Goal: Information Seeking & Learning: Learn about a topic

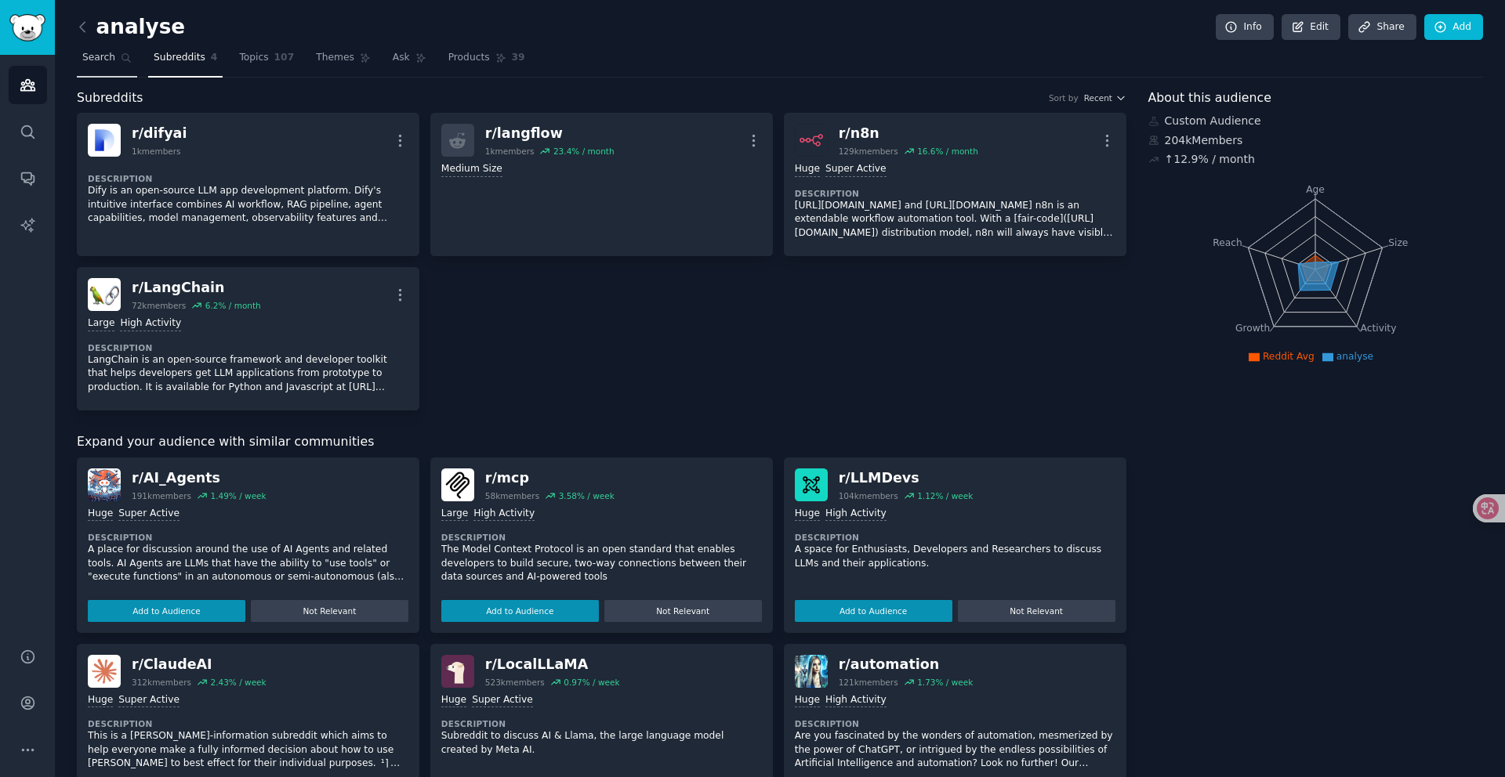
click at [100, 56] on span "Search" at bounding box center [98, 58] width 33 height 14
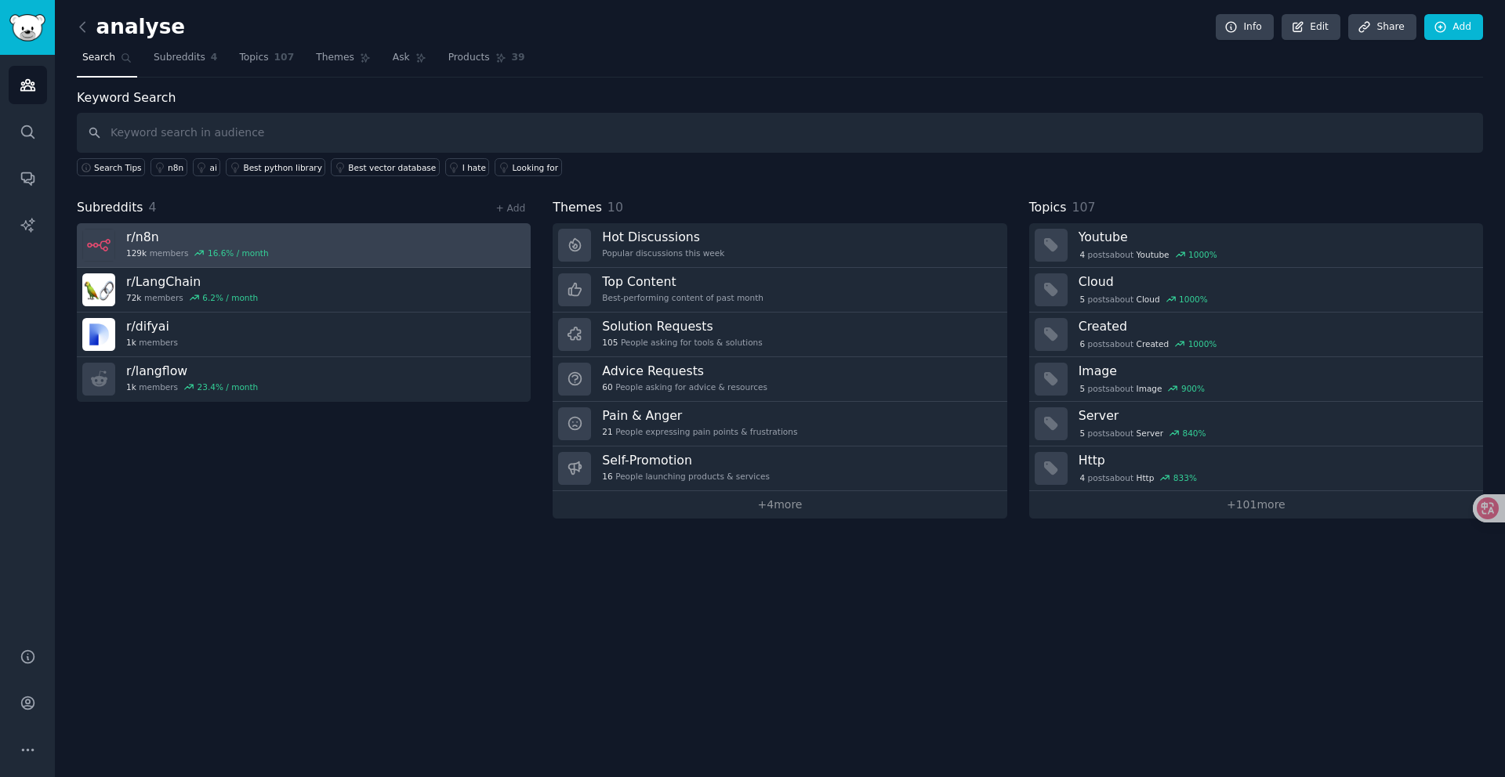
click at [279, 253] on link "r/ n8n 129k members 16.6 % / month" at bounding box center [304, 245] width 454 height 45
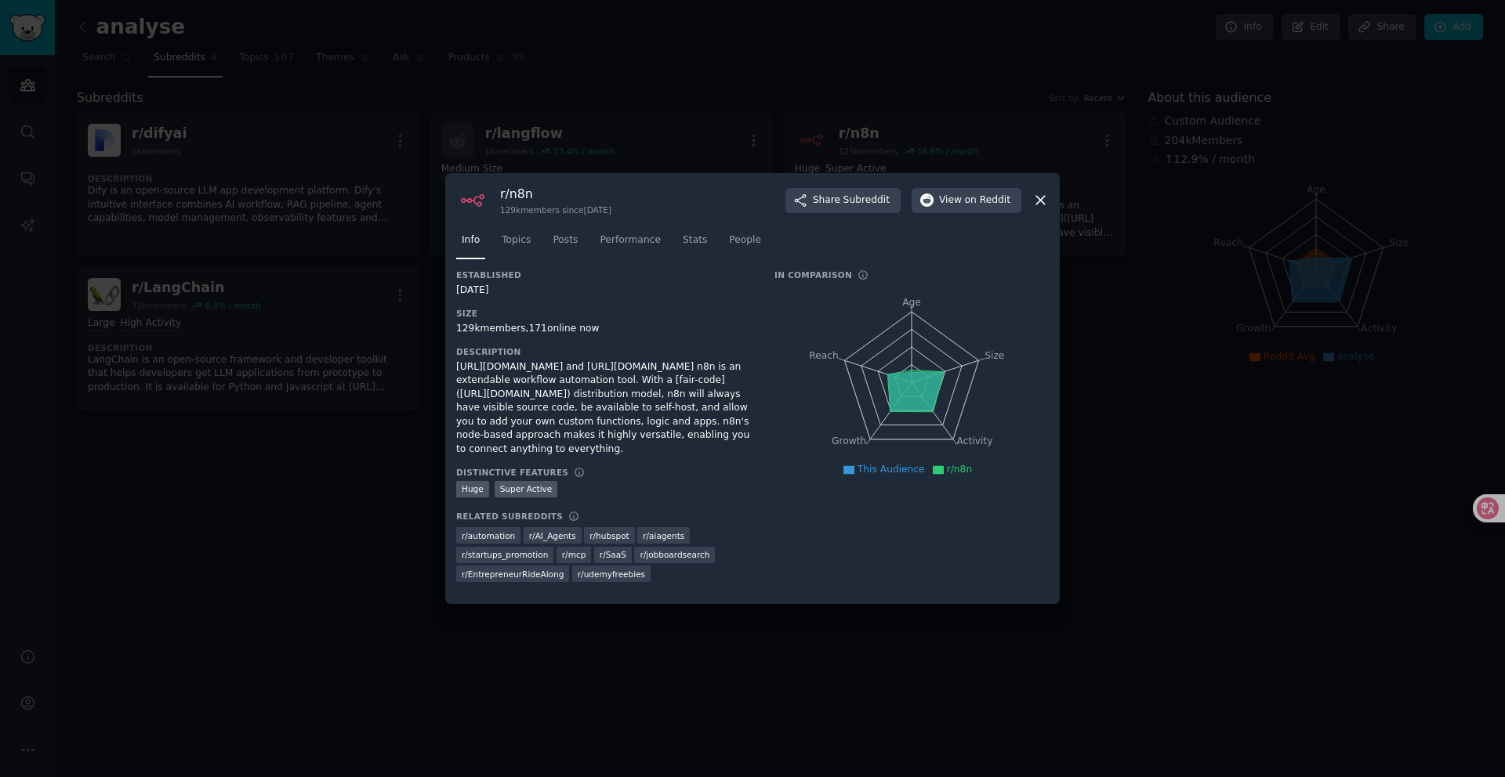
click at [340, 194] on div at bounding box center [752, 388] width 1505 height 777
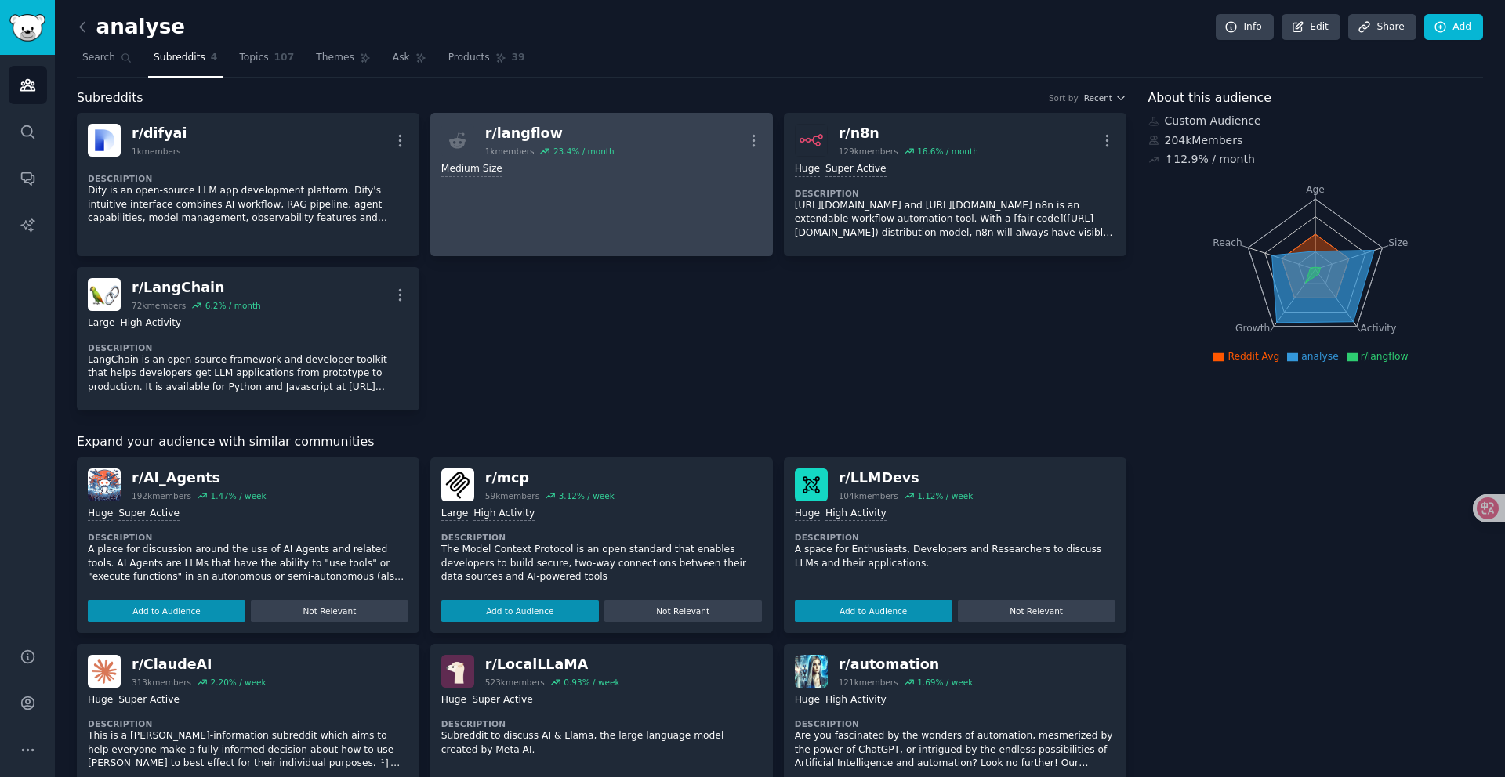
click at [664, 193] on link "r/ langflow 1k members 23.4 % / month More 1000 - 10,000 members Medium Size" at bounding box center [601, 184] width 342 height 143
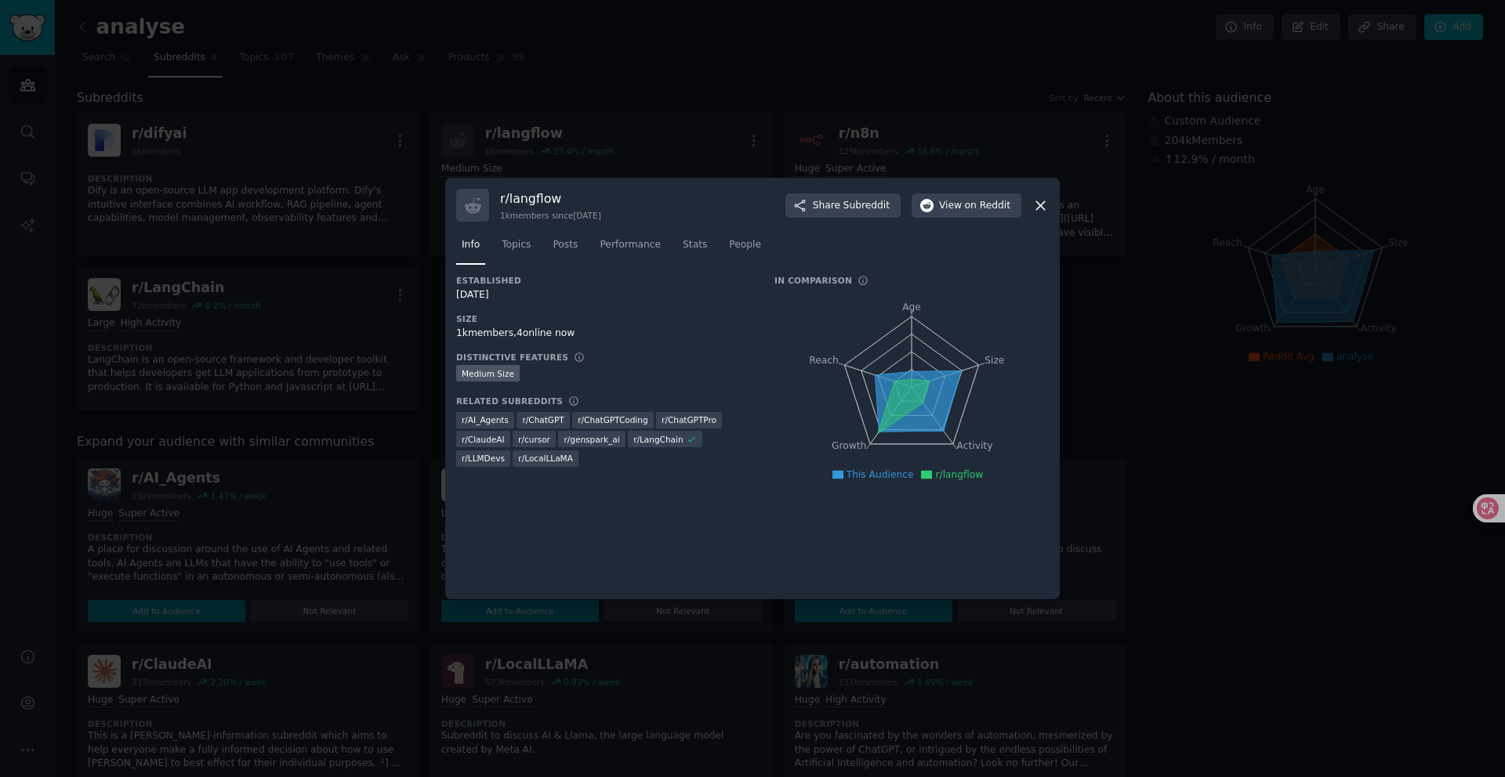
click at [592, 168] on div at bounding box center [752, 388] width 1505 height 777
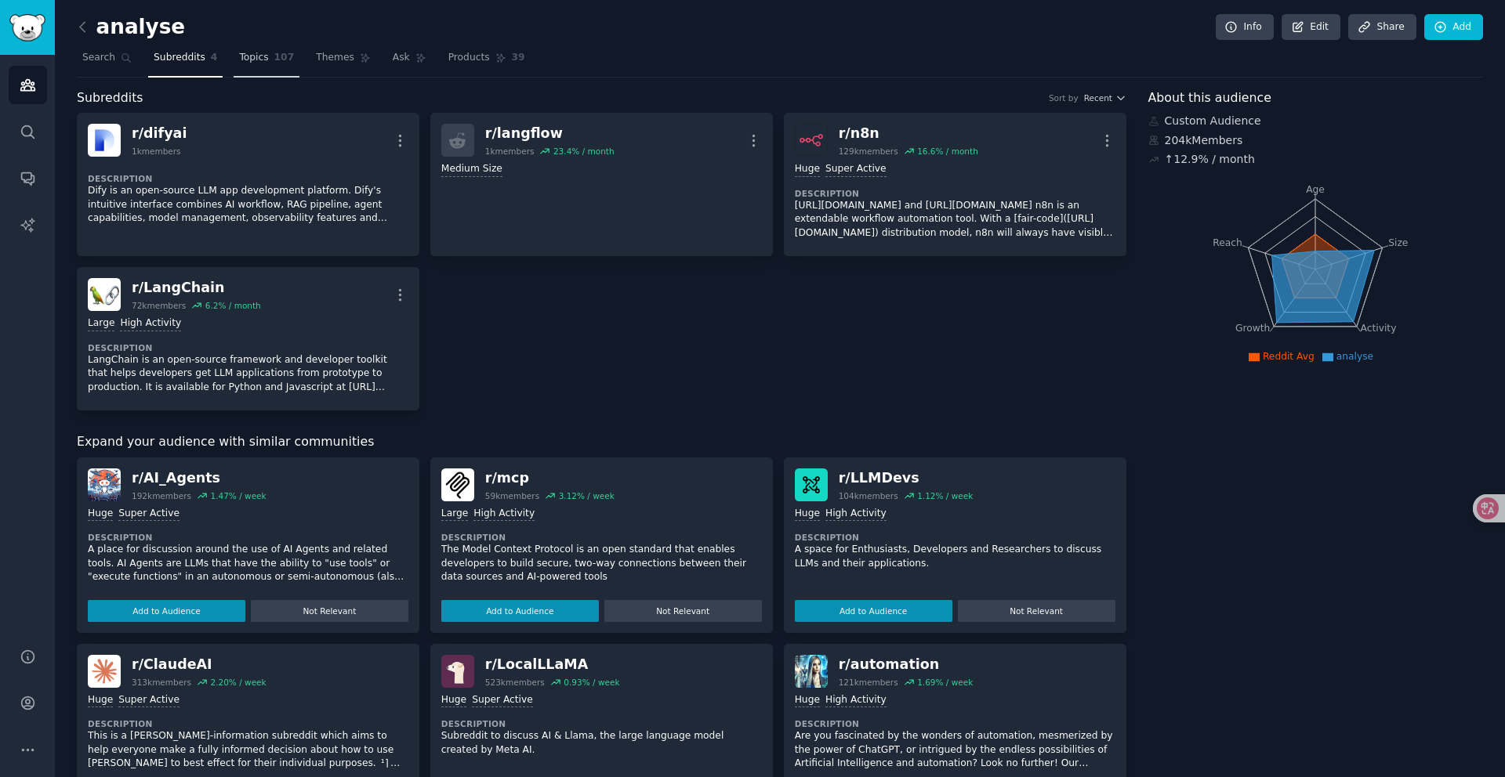
click at [270, 65] on link "Topics 107" at bounding box center [267, 61] width 66 height 32
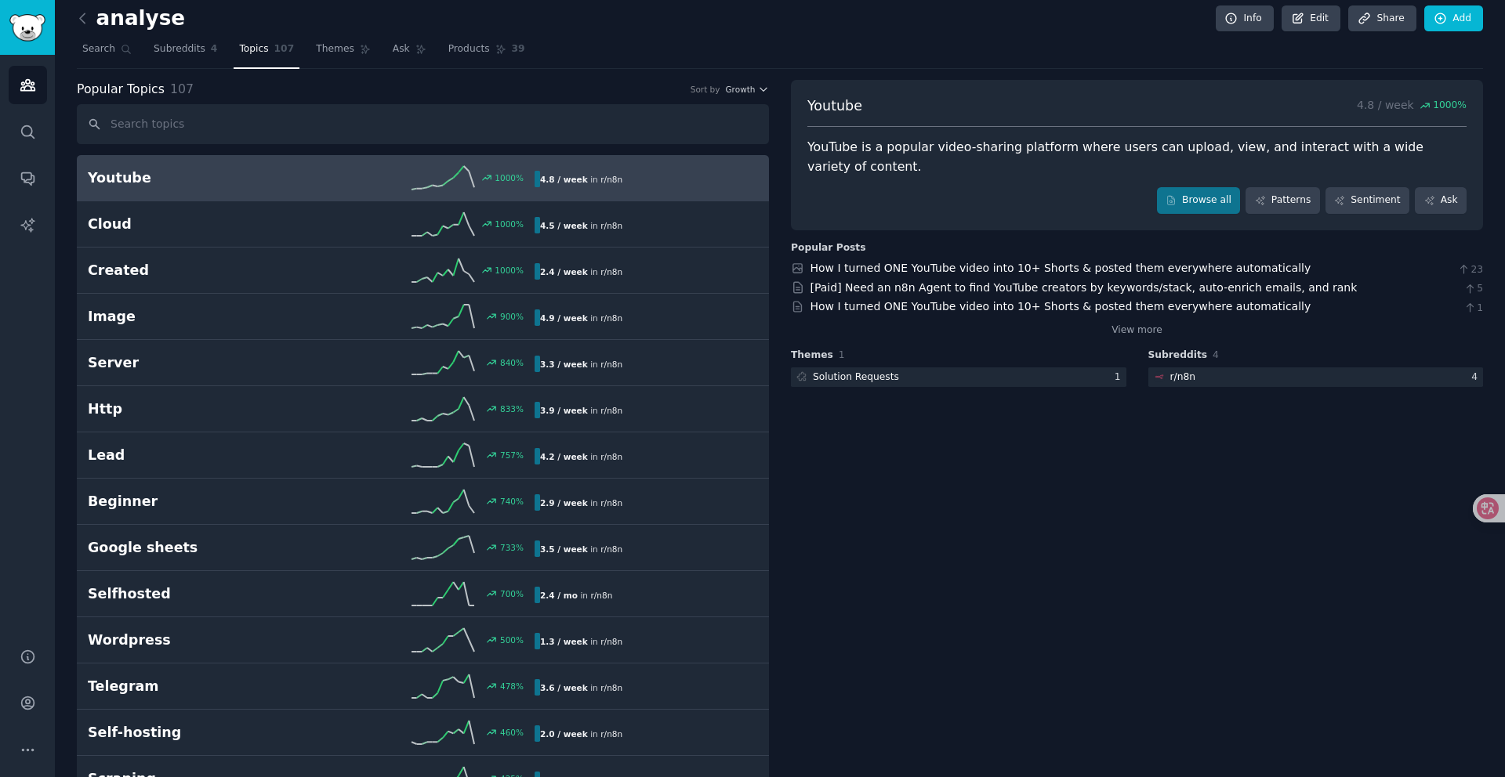
scroll to position [9, 0]
click at [323, 47] on span "Themes" at bounding box center [335, 49] width 38 height 14
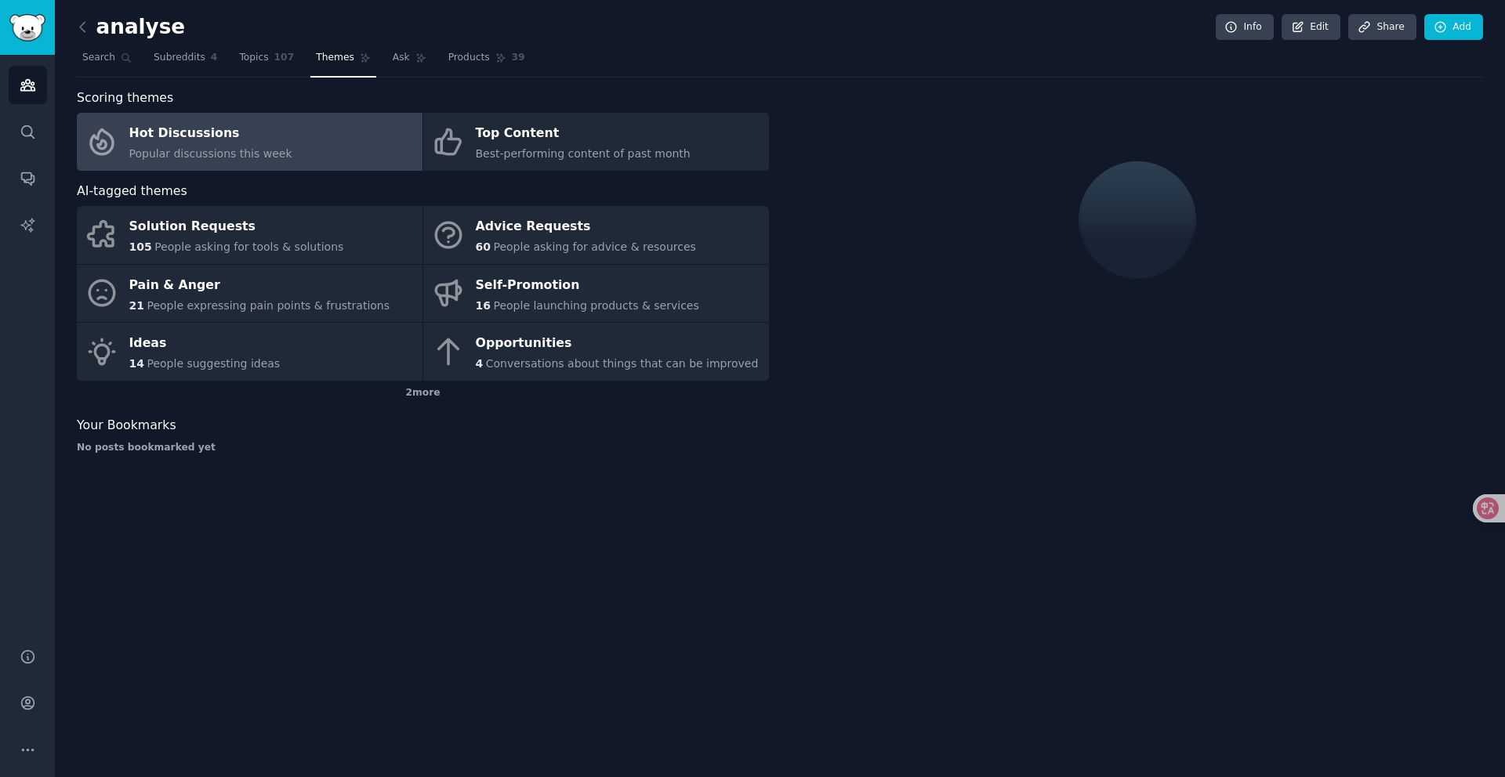
click at [299, 150] on link "Hot Discussions Popular discussions this week" at bounding box center [250, 142] width 346 height 58
click at [225, 139] on div "Hot Discussions" at bounding box center [210, 133] width 163 height 25
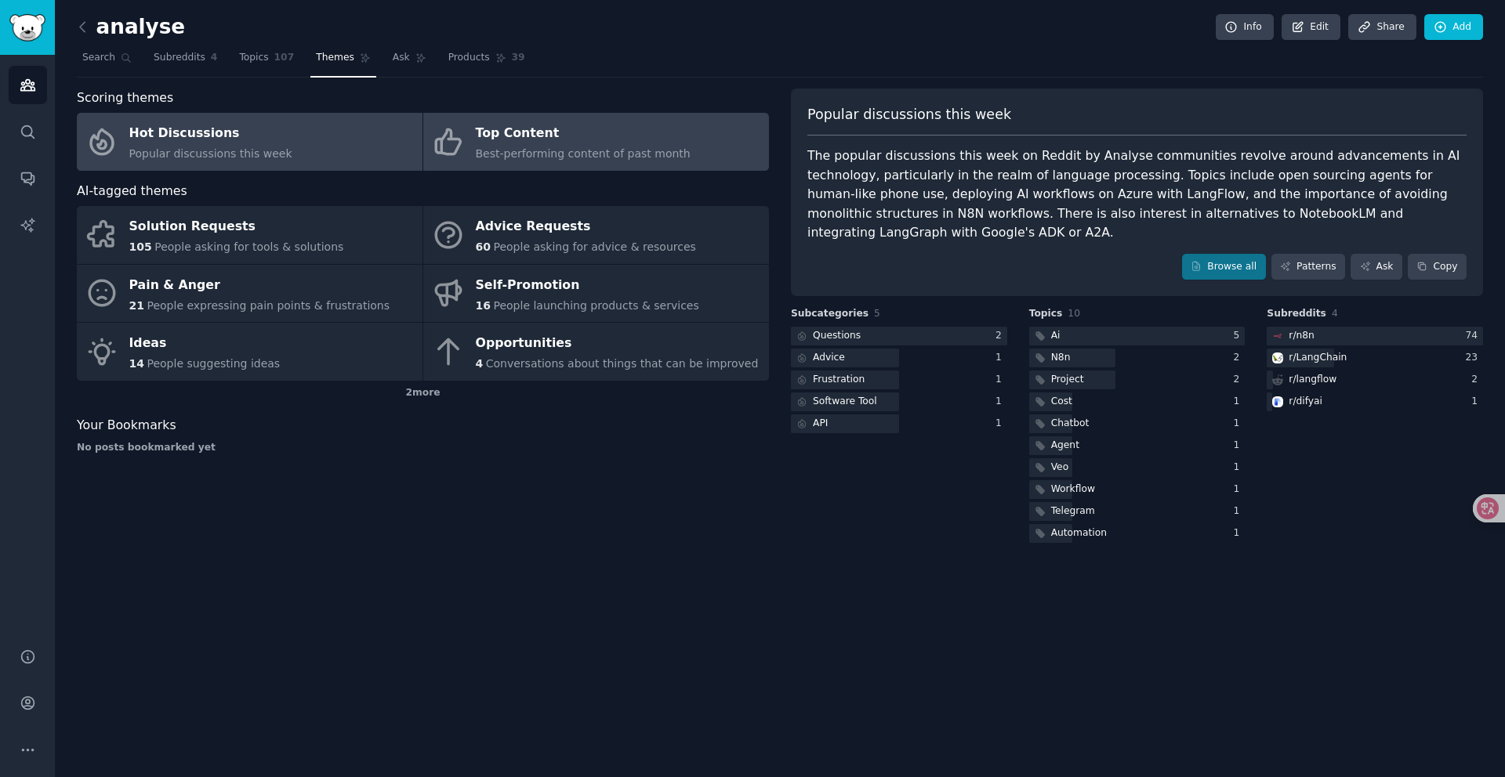
click at [487, 129] on div "Top Content" at bounding box center [583, 133] width 215 height 25
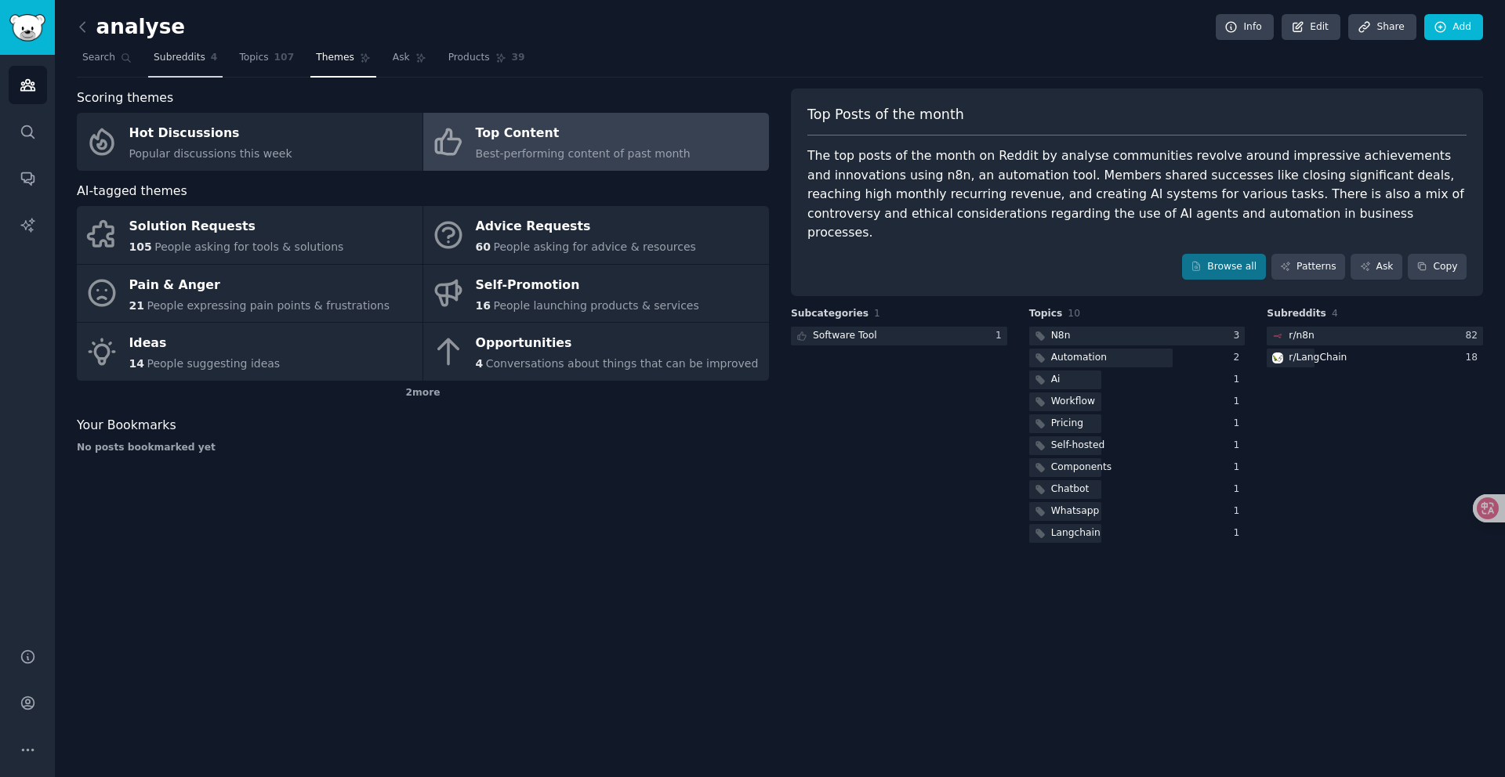
click at [172, 57] on span "Subreddits" at bounding box center [180, 58] width 52 height 14
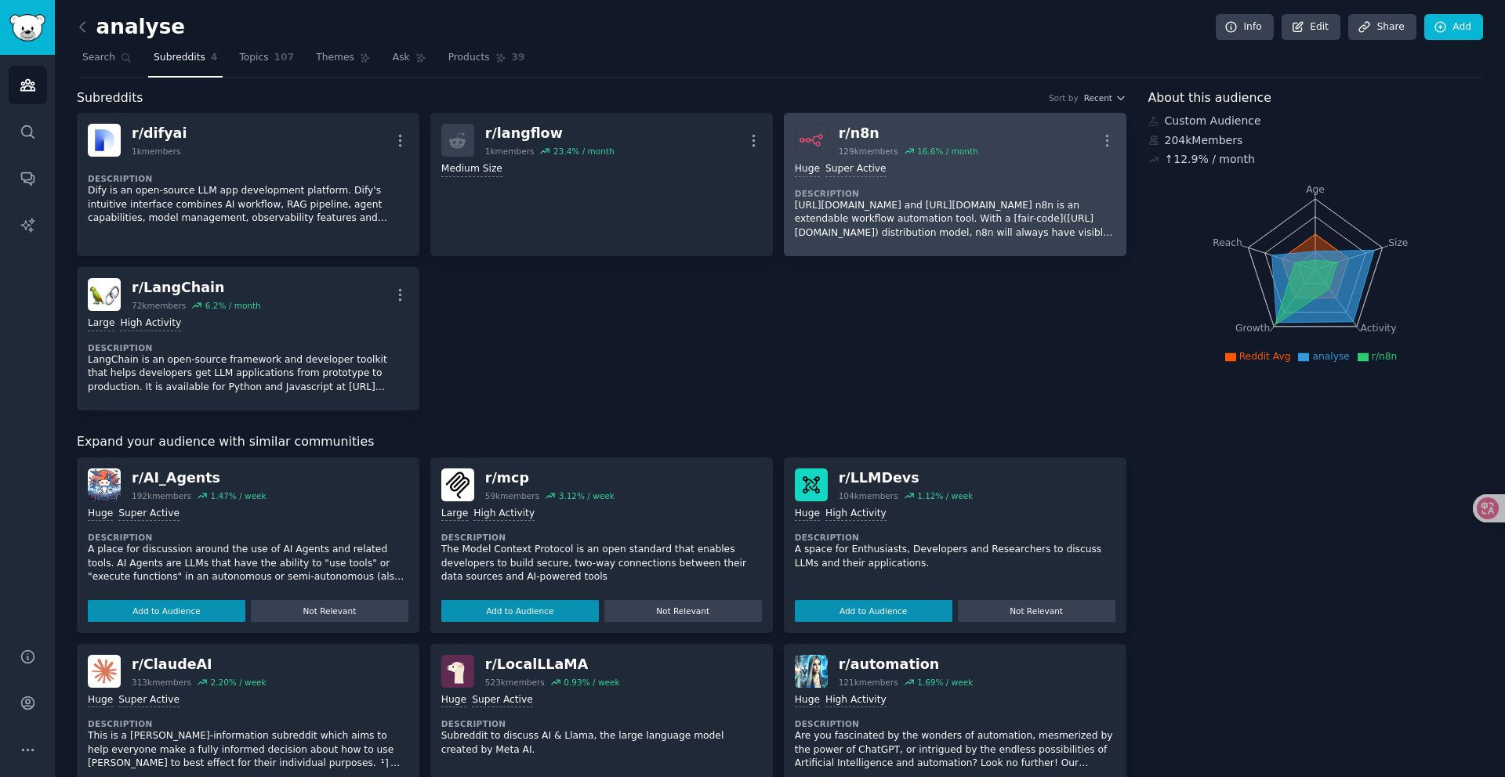
click at [973, 172] on div ">= 95th percentile for submissions / day Huge Super Active" at bounding box center [955, 169] width 321 height 15
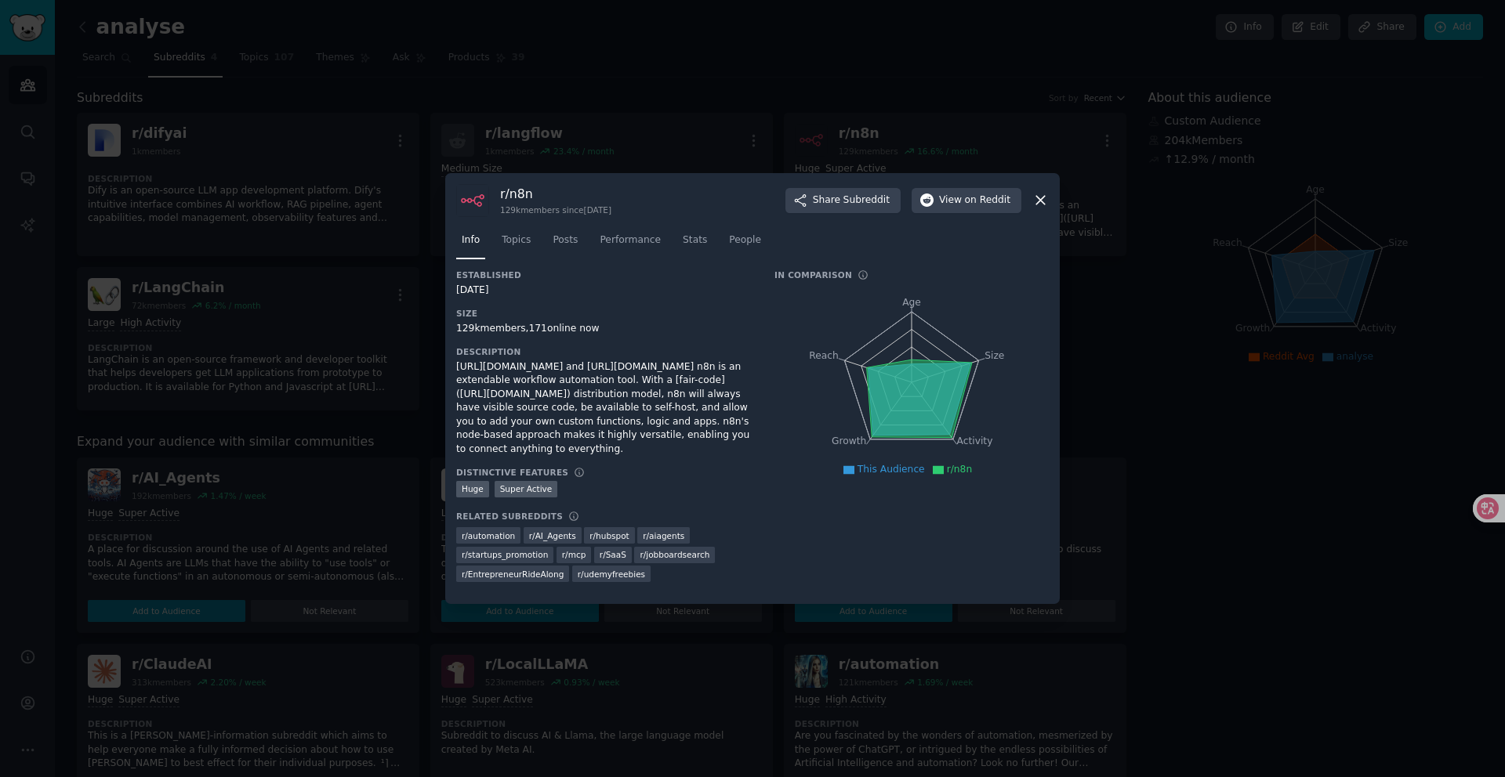
click at [550, 358] on div "Description [URL][DOMAIN_NAME] and [URL][DOMAIN_NAME] n8n is an extendable work…" at bounding box center [604, 401] width 296 height 110
click at [544, 242] on nav "Info Topics Posts Performance Stats People" at bounding box center [752, 244] width 592 height 32
click at [505, 243] on span "Topics" at bounding box center [516, 241] width 29 height 14
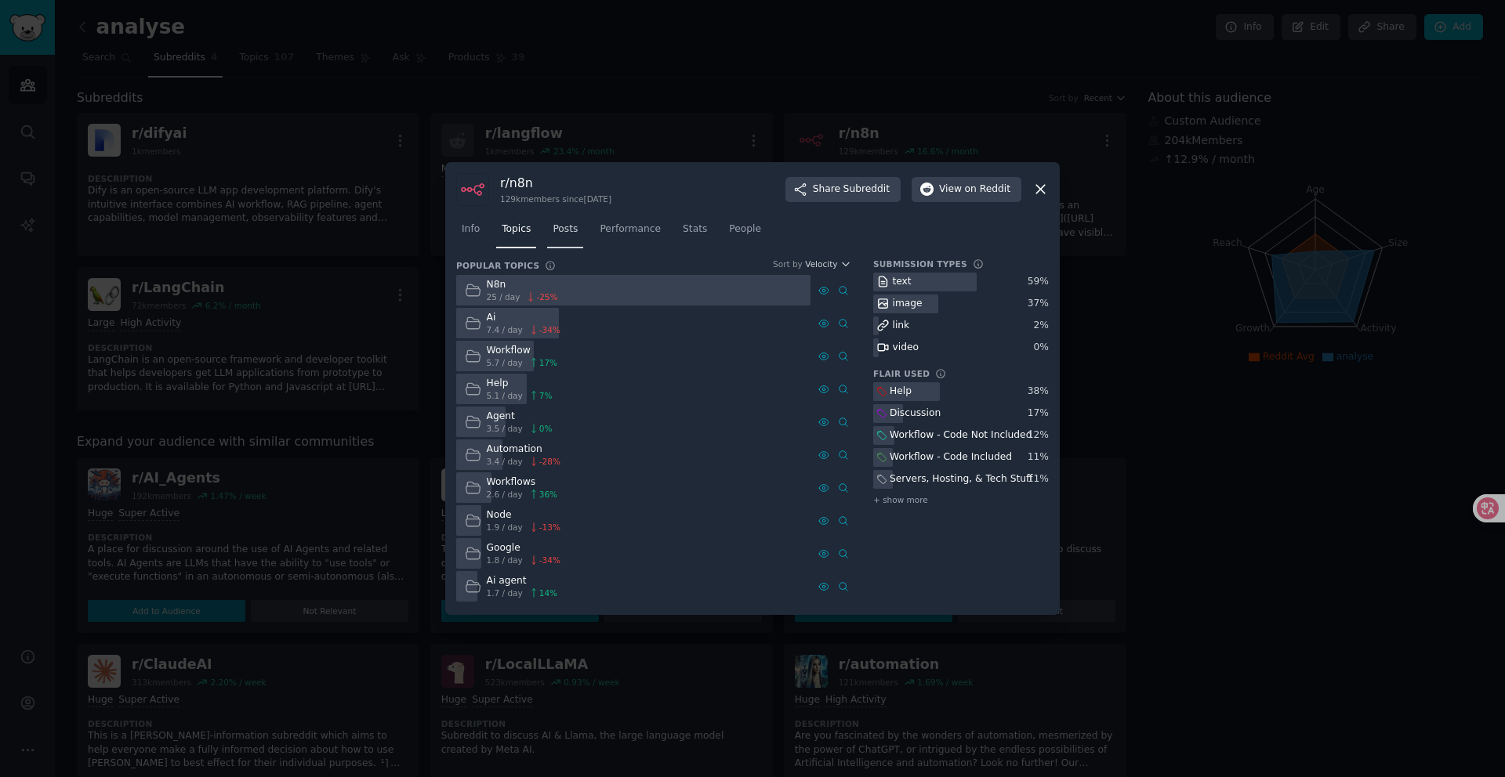
click at [575, 233] on span "Posts" at bounding box center [565, 230] width 25 height 14
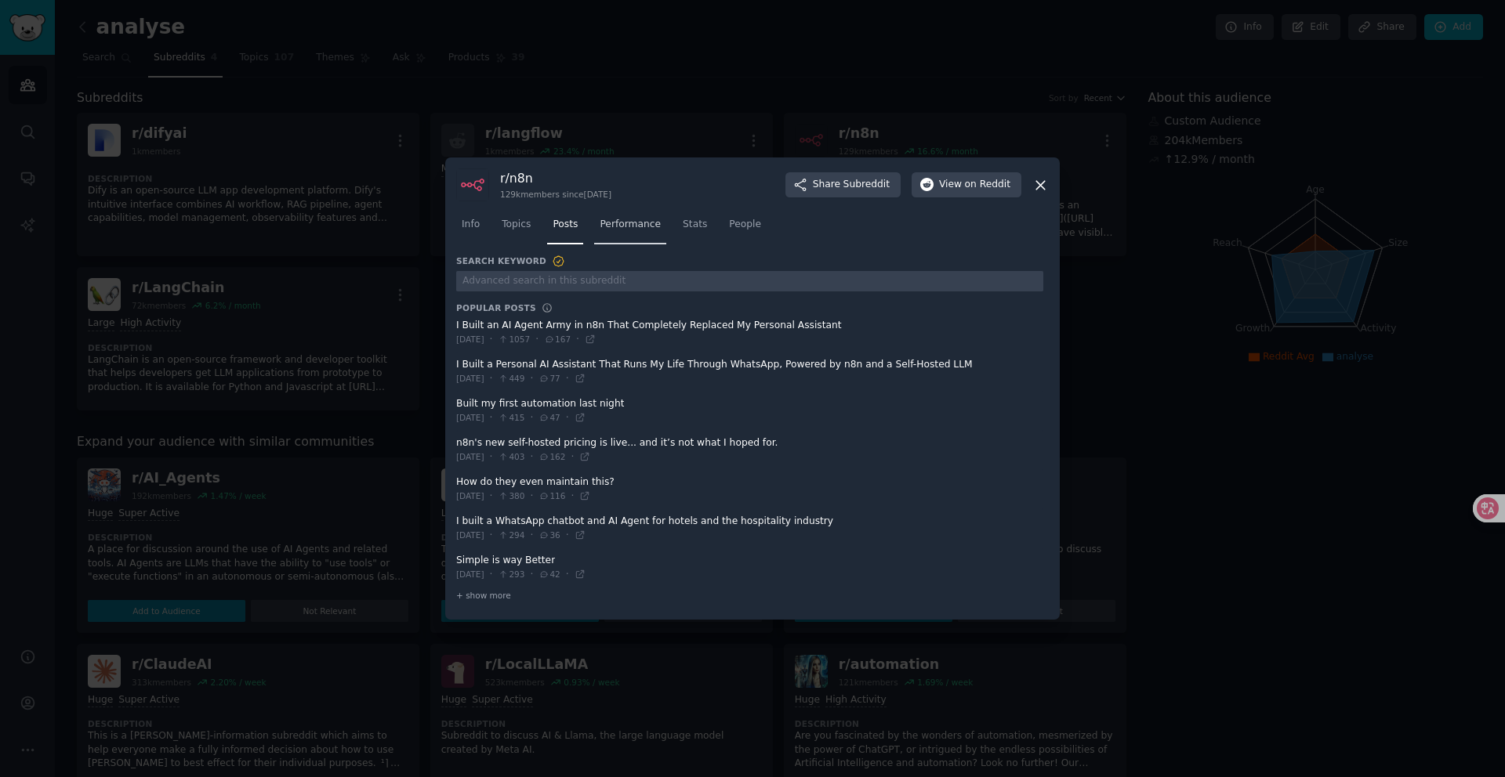
click at [622, 232] on link "Performance" at bounding box center [630, 228] width 72 height 32
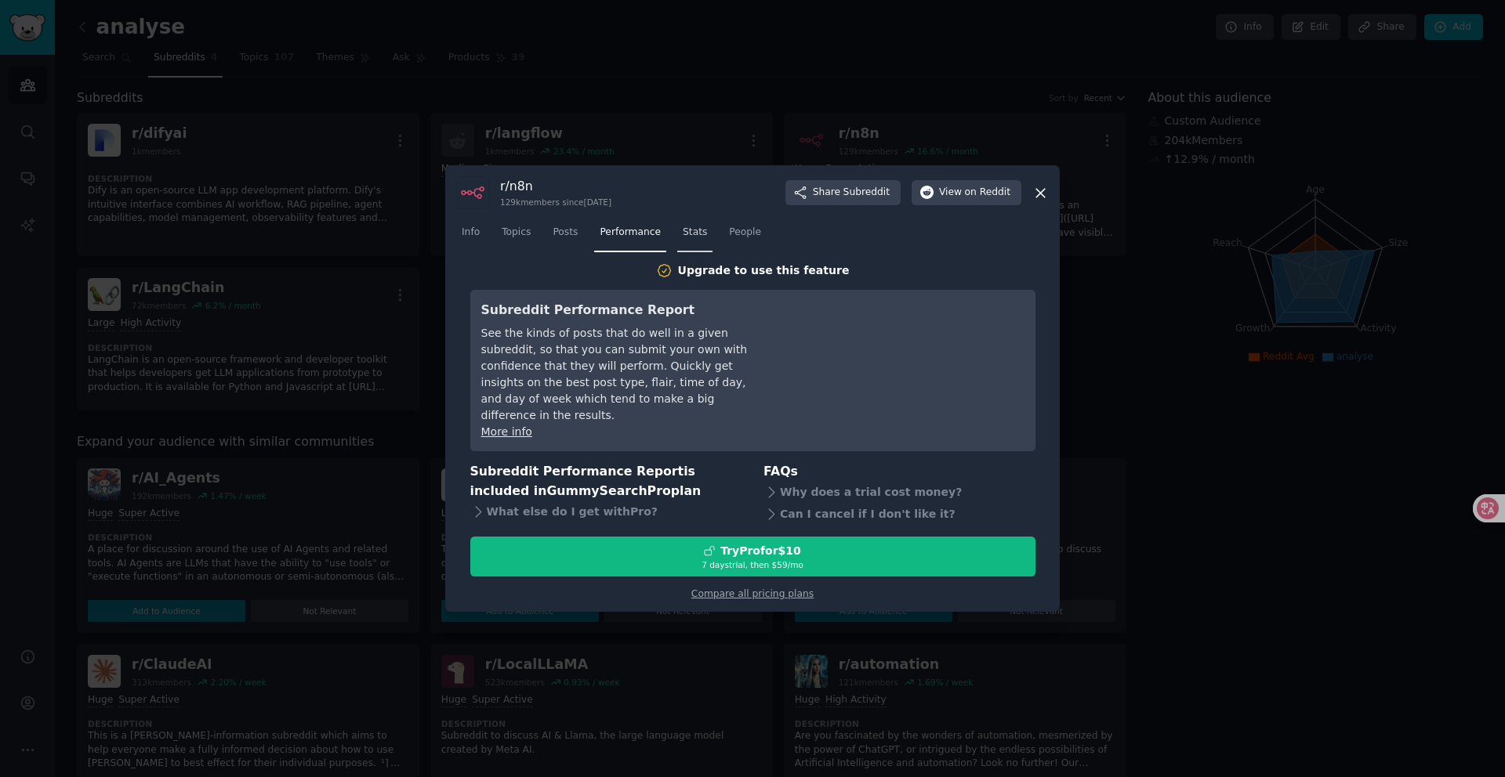
click at [708, 247] on link "Stats" at bounding box center [694, 236] width 35 height 32
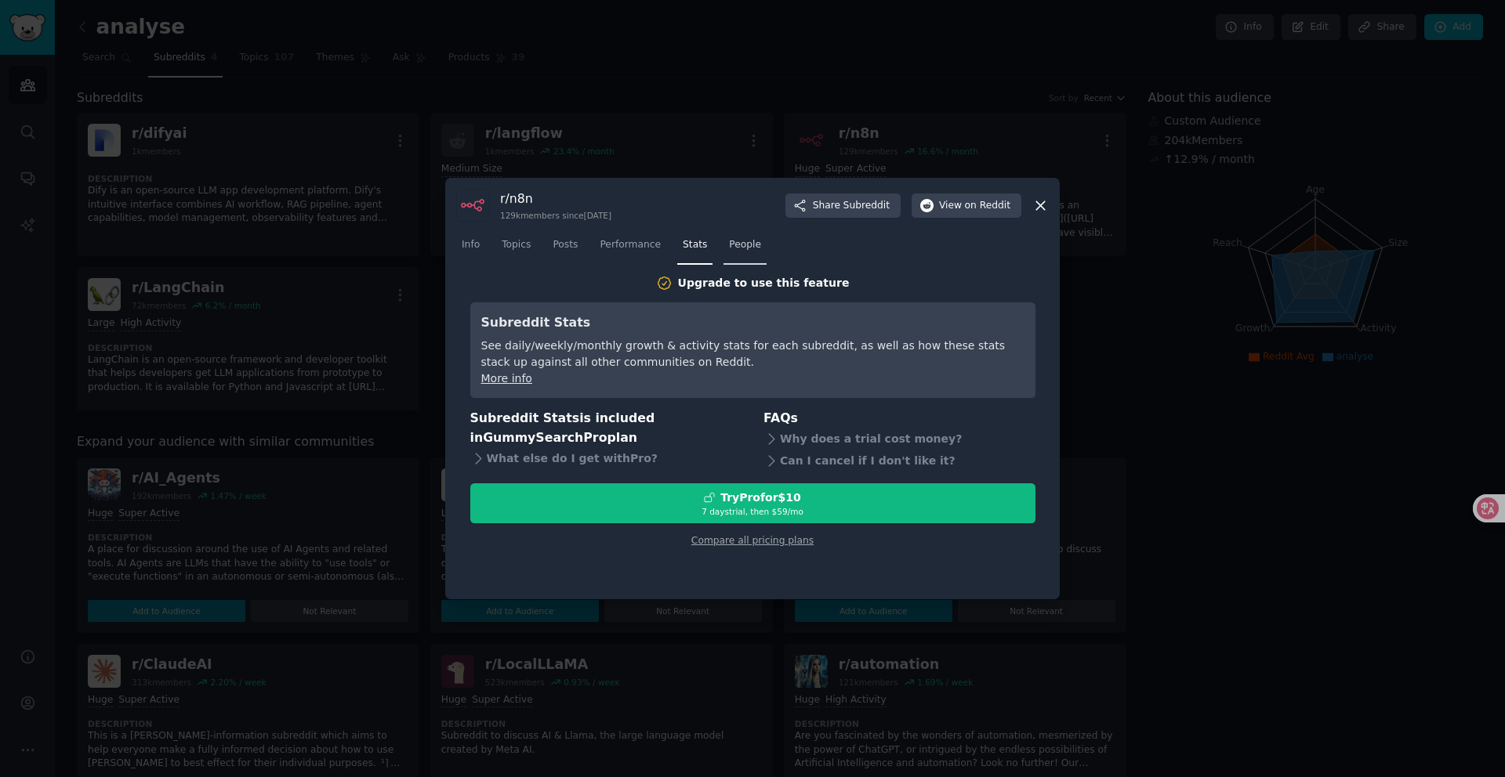
click at [754, 243] on span "People" at bounding box center [745, 245] width 32 height 14
click at [492, 248] on nav "Info Topics Posts Performance Stats People" at bounding box center [752, 249] width 592 height 32
click at [527, 241] on span "Topics" at bounding box center [516, 245] width 29 height 14
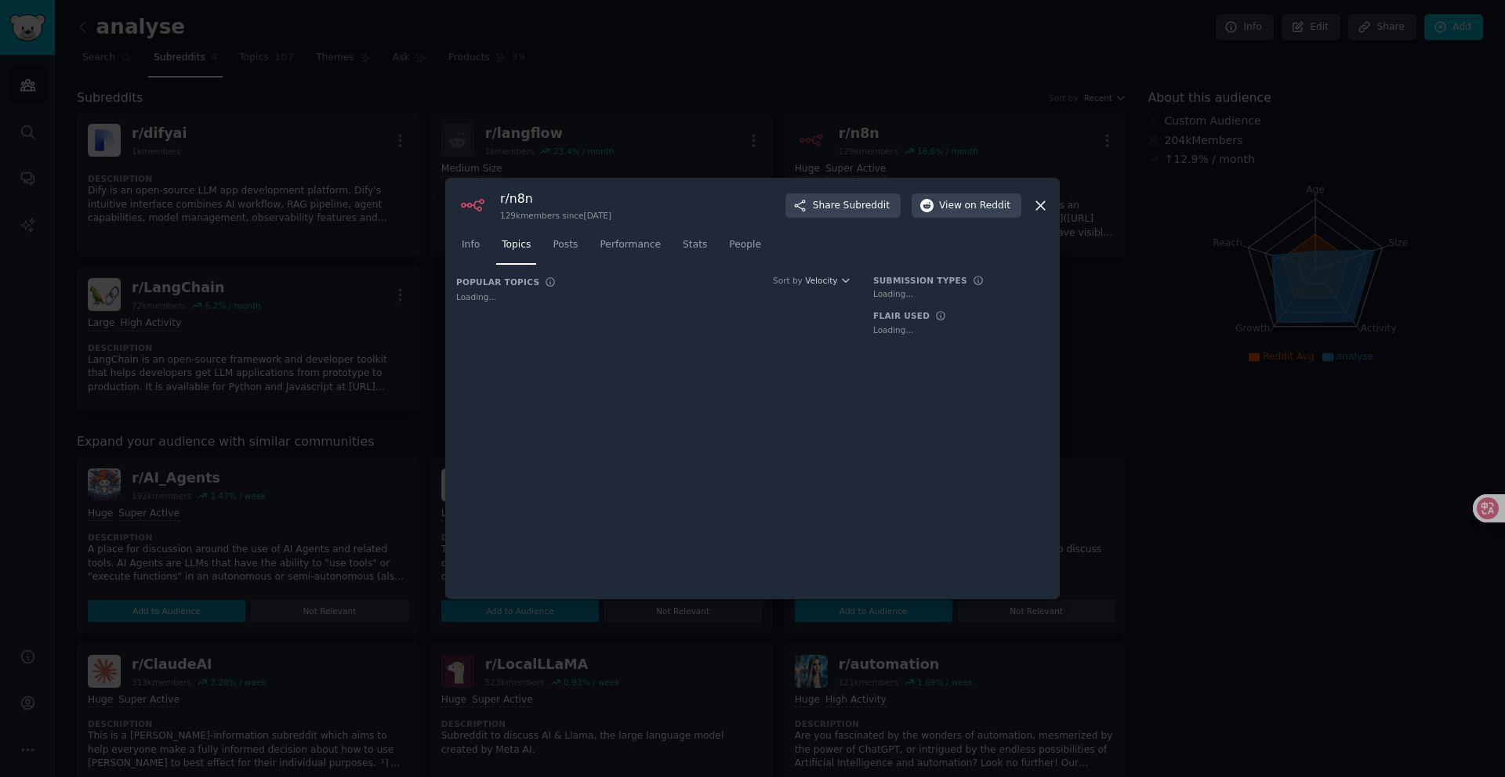
click at [486, 239] on nav "Info Topics Posts Performance Stats People" at bounding box center [752, 249] width 592 height 32
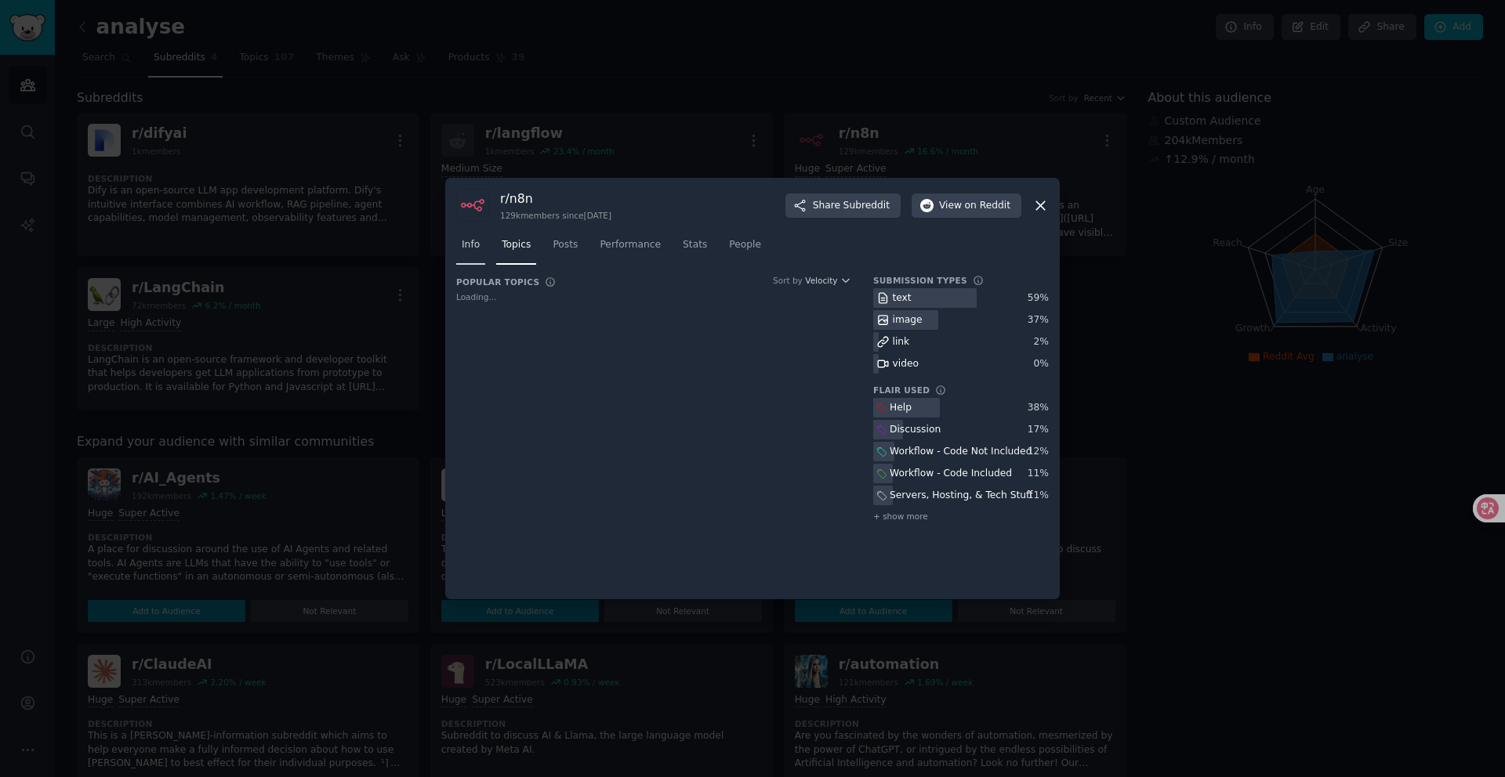
click at [468, 241] on span "Info" at bounding box center [471, 245] width 18 height 14
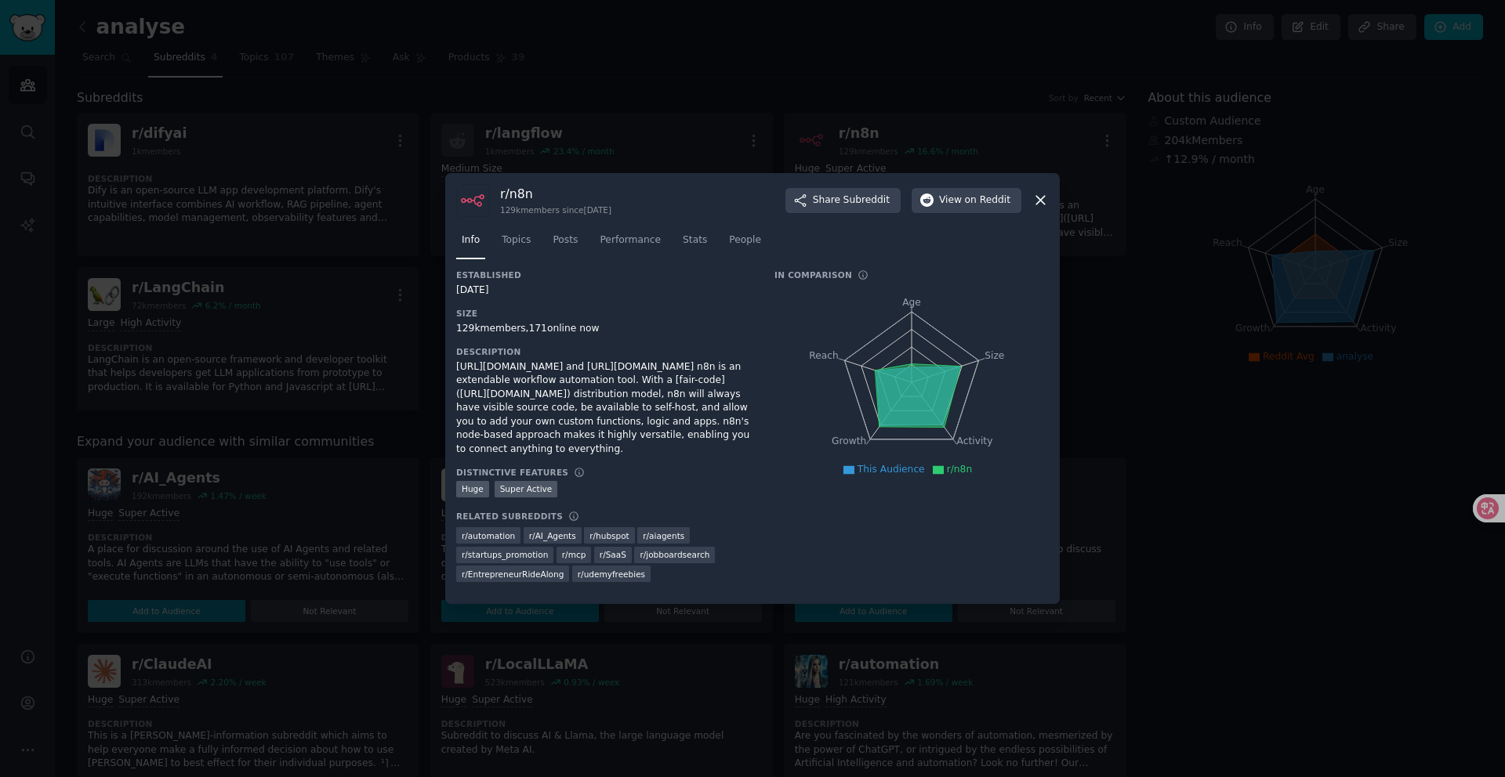
click at [624, 129] on div at bounding box center [752, 388] width 1505 height 777
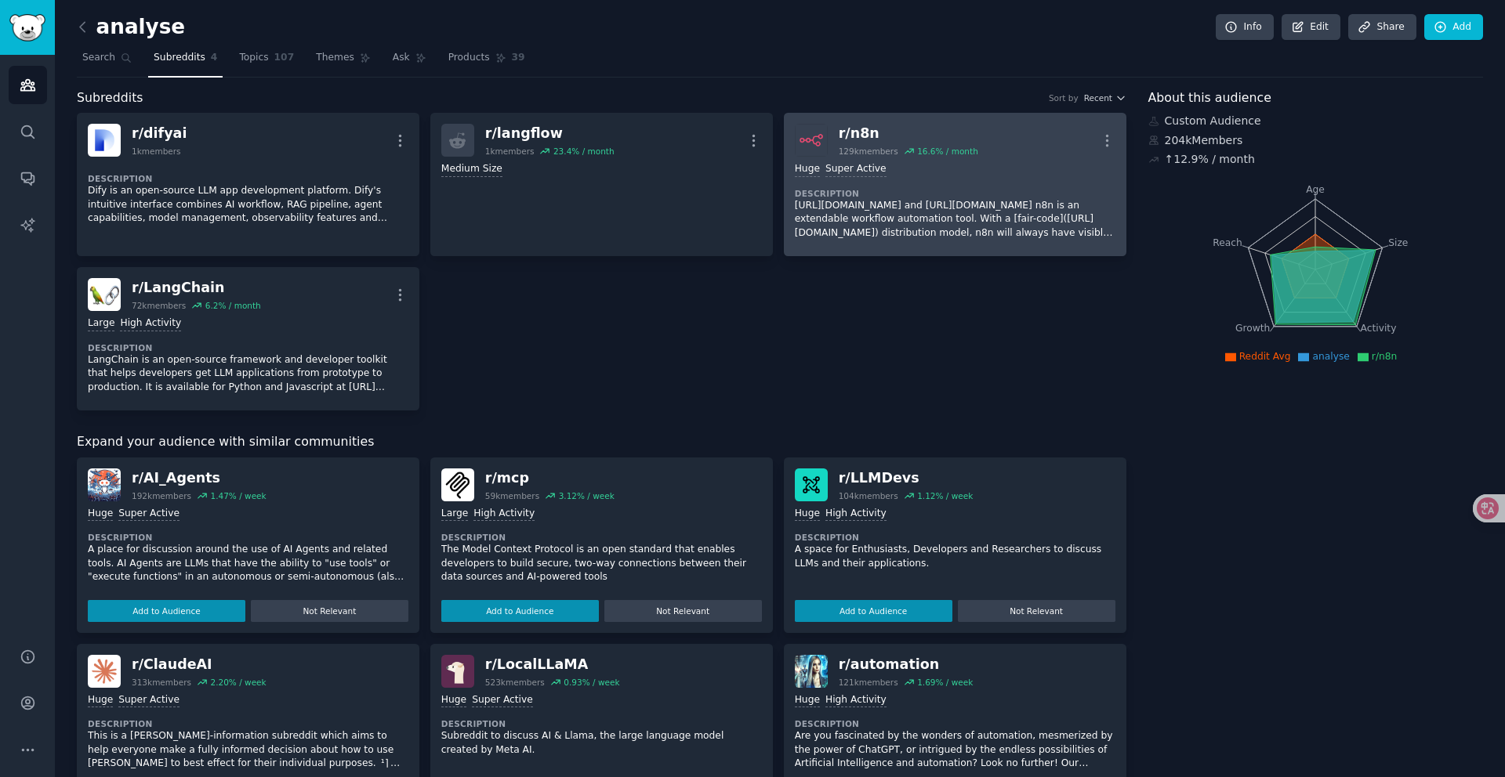
click at [980, 178] on div ">= 95th percentile for submissions / day Huge Super Active Description [URL][DO…" at bounding box center [955, 201] width 321 height 89
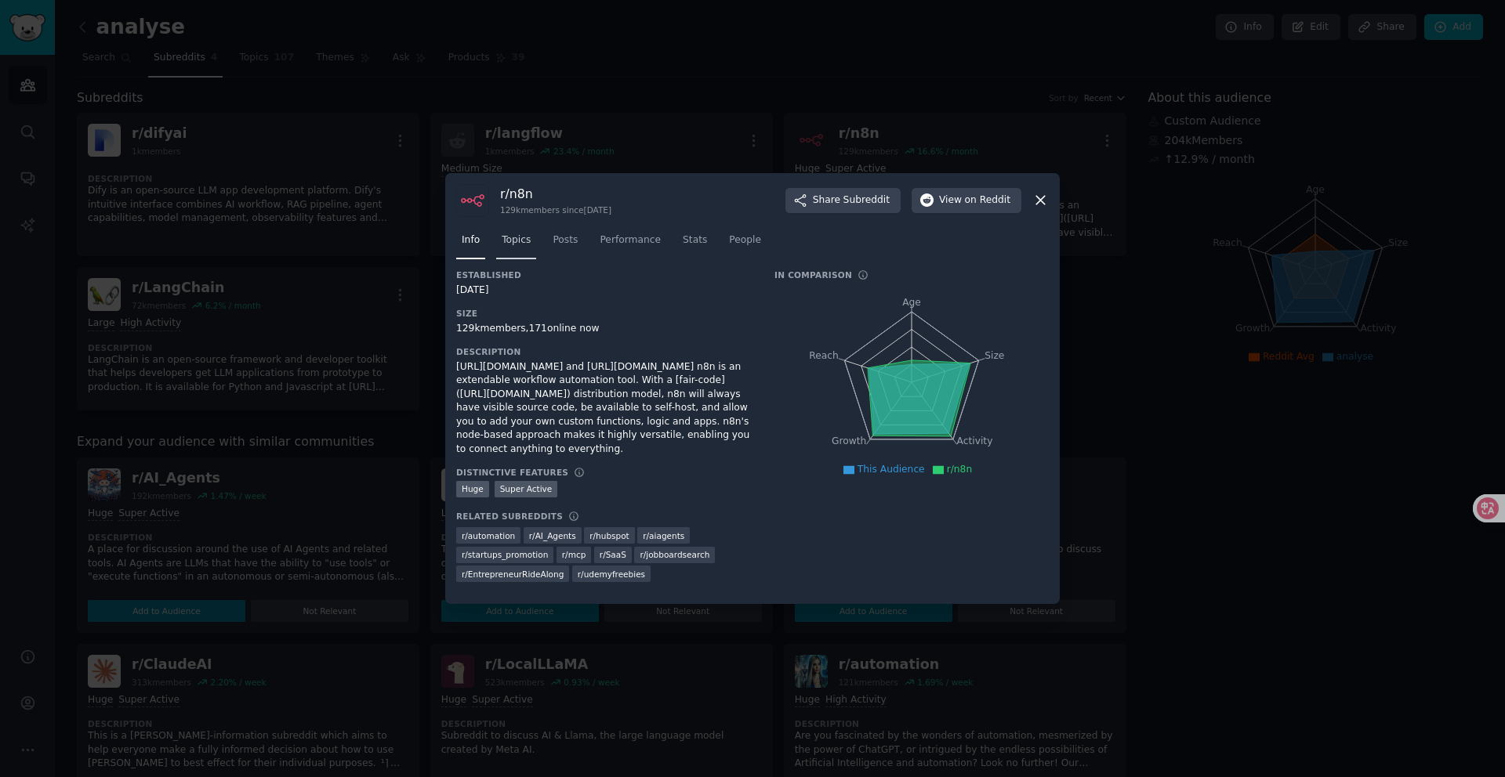
click at [520, 235] on span "Topics" at bounding box center [516, 241] width 29 height 14
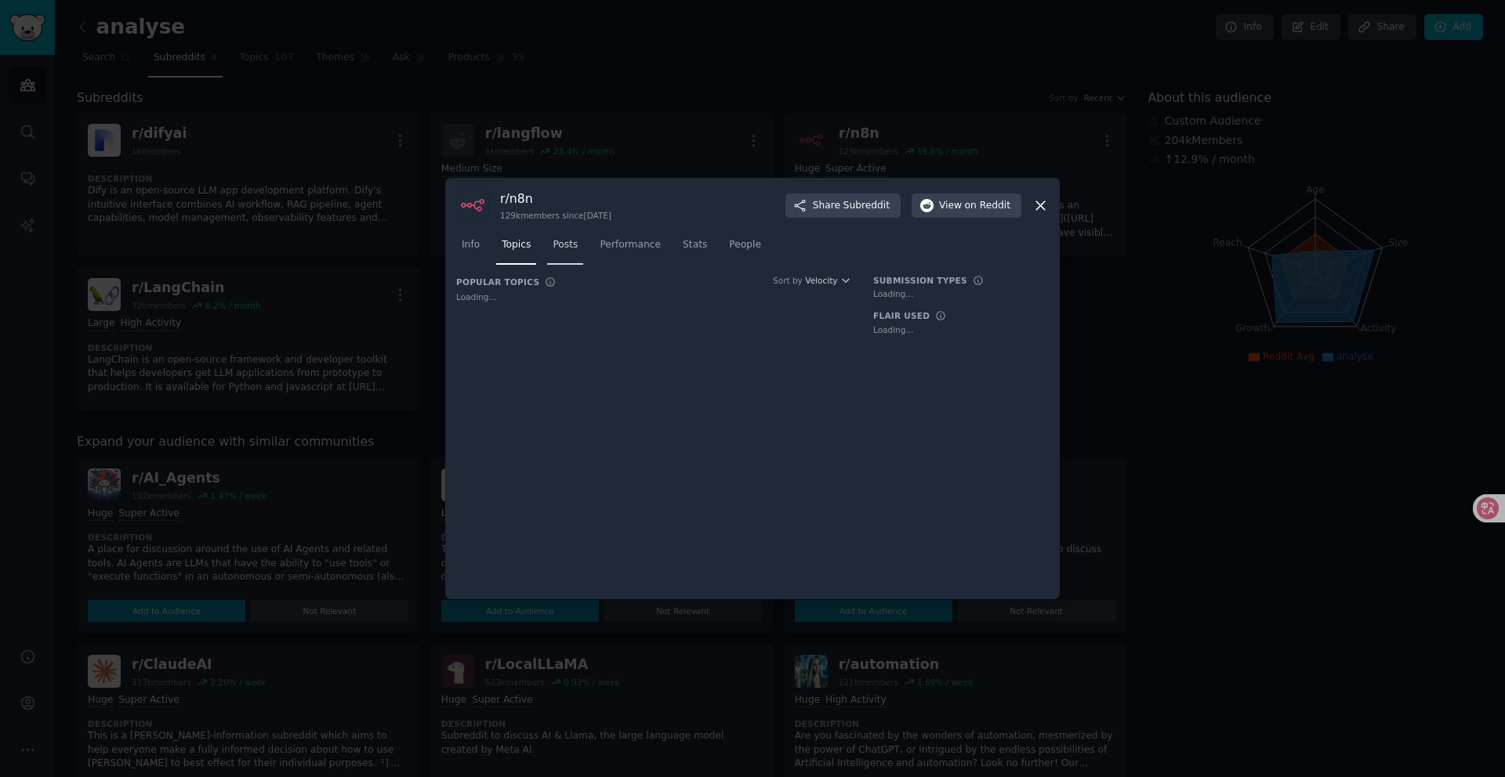
click at [570, 241] on span "Posts" at bounding box center [565, 245] width 25 height 14
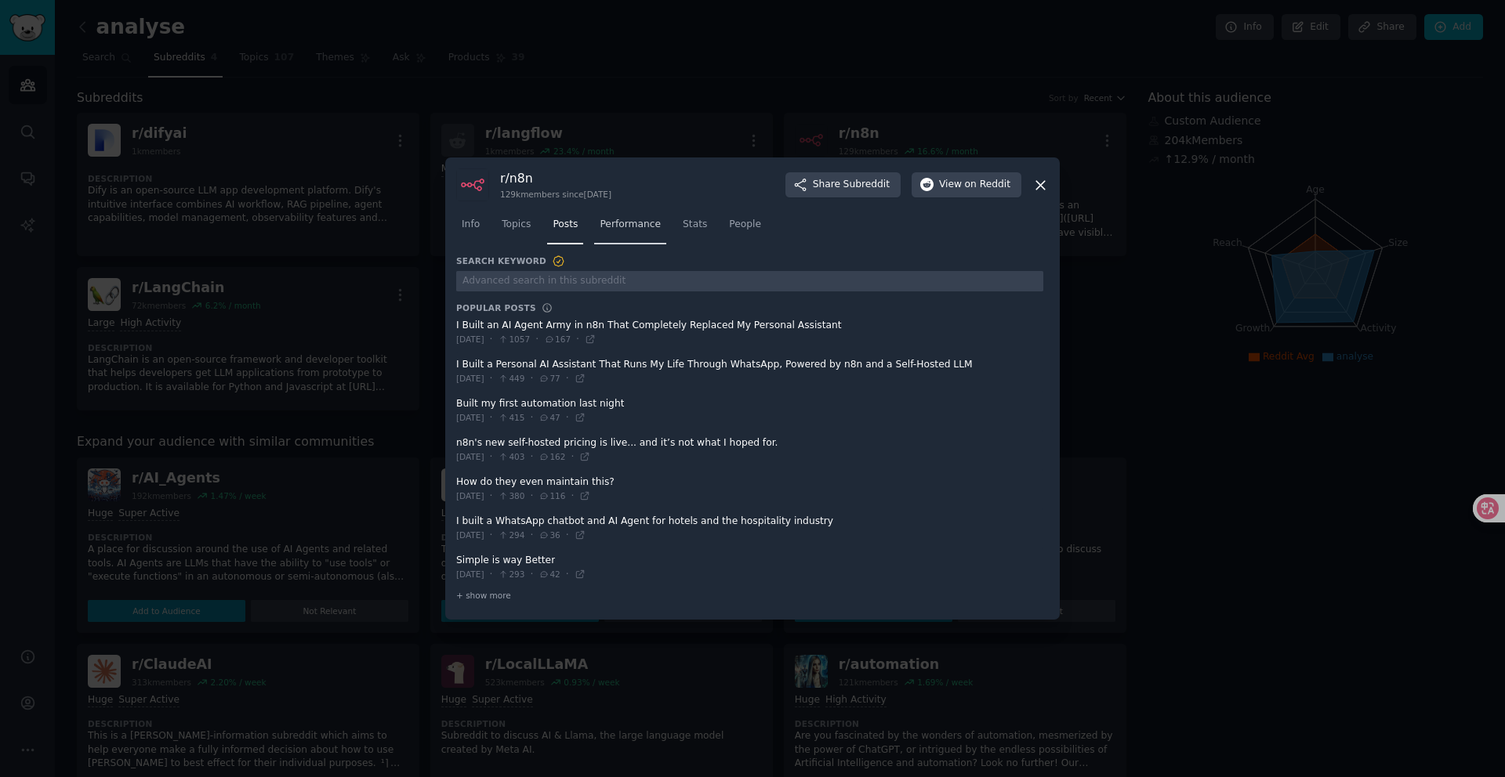
click at [640, 230] on span "Performance" at bounding box center [630, 225] width 61 height 14
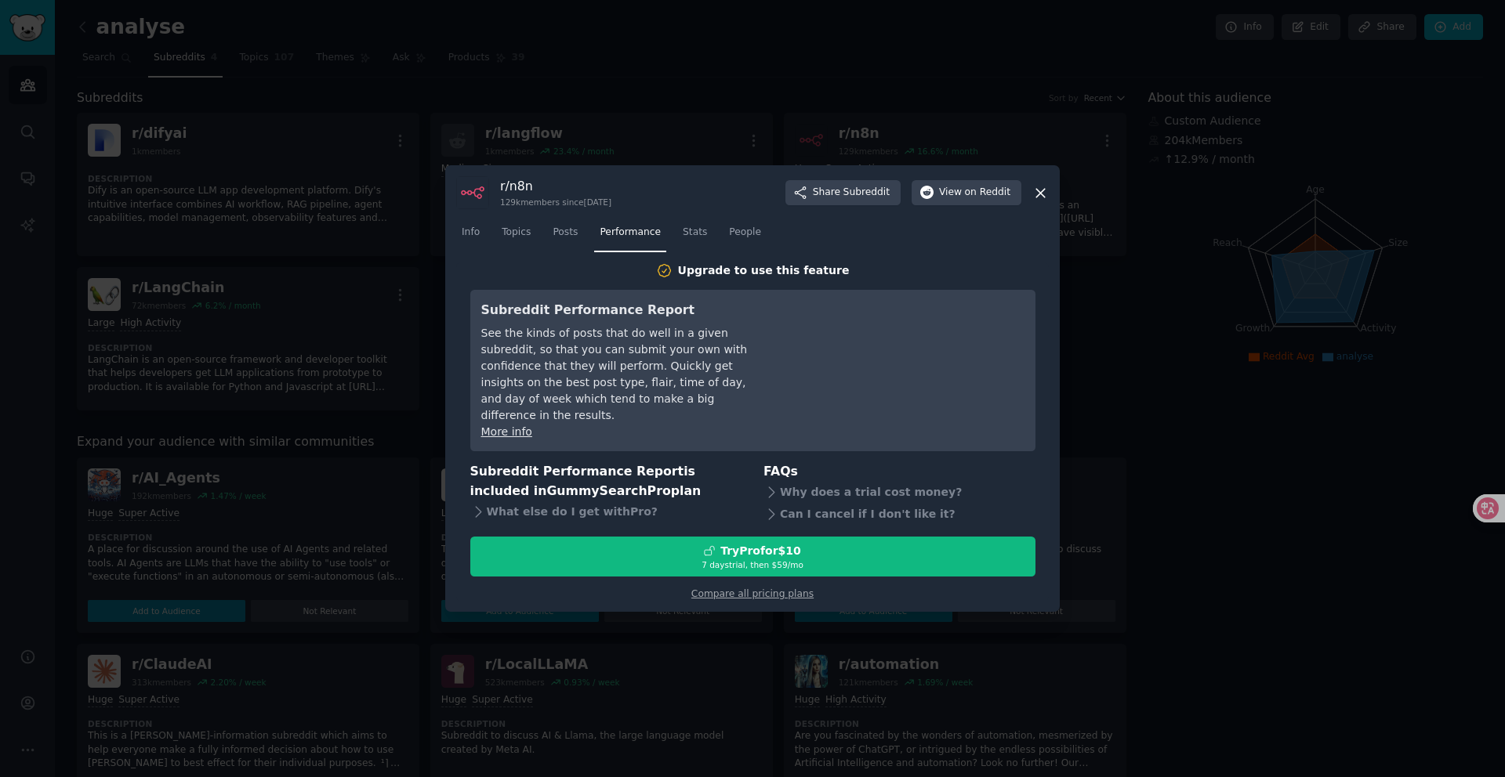
click at [1038, 197] on icon at bounding box center [1040, 193] width 9 height 9
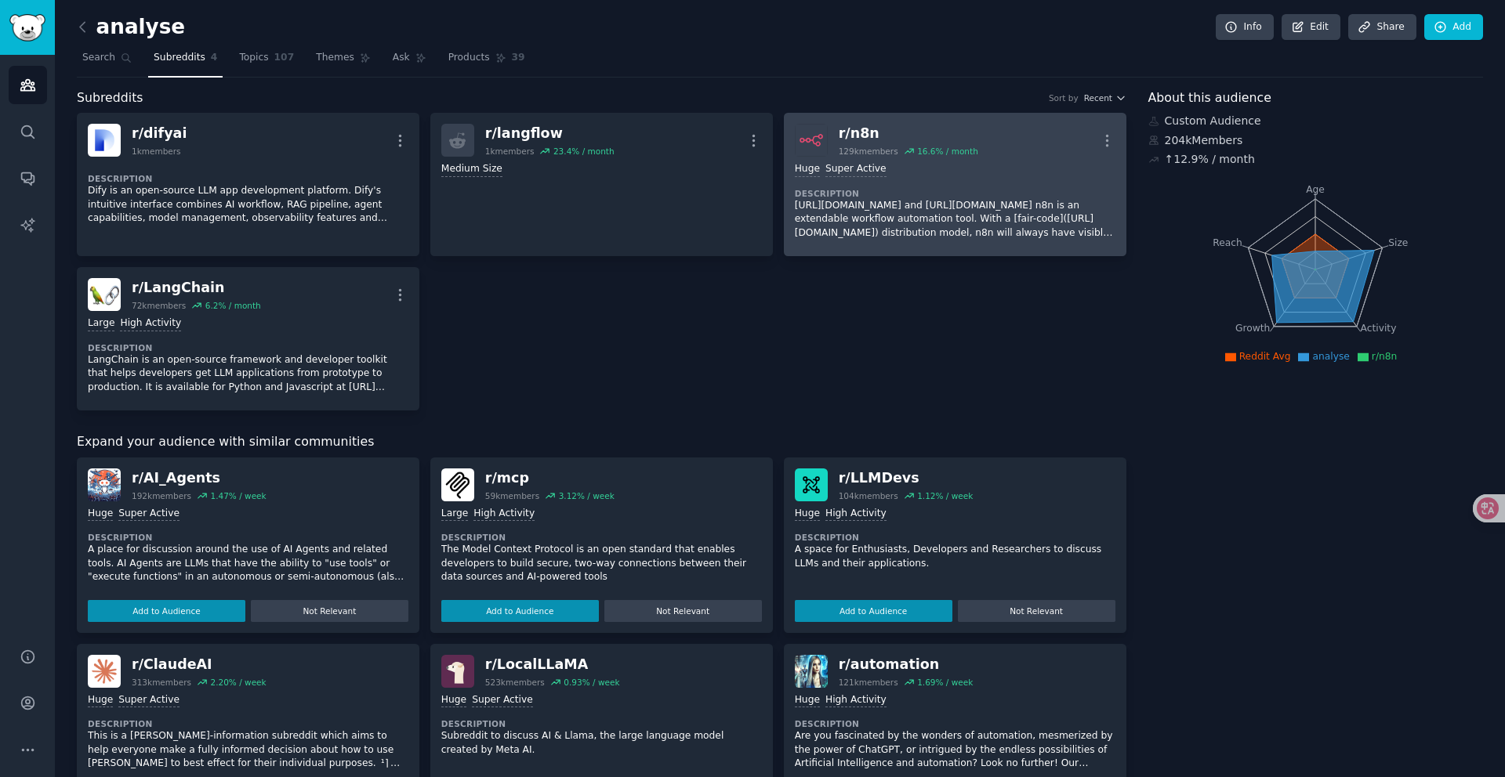
click at [1112, 136] on link "r/ n8n 129k members 16.6 % / month More >= 95th percentile for submissions / da…" at bounding box center [955, 184] width 342 height 143
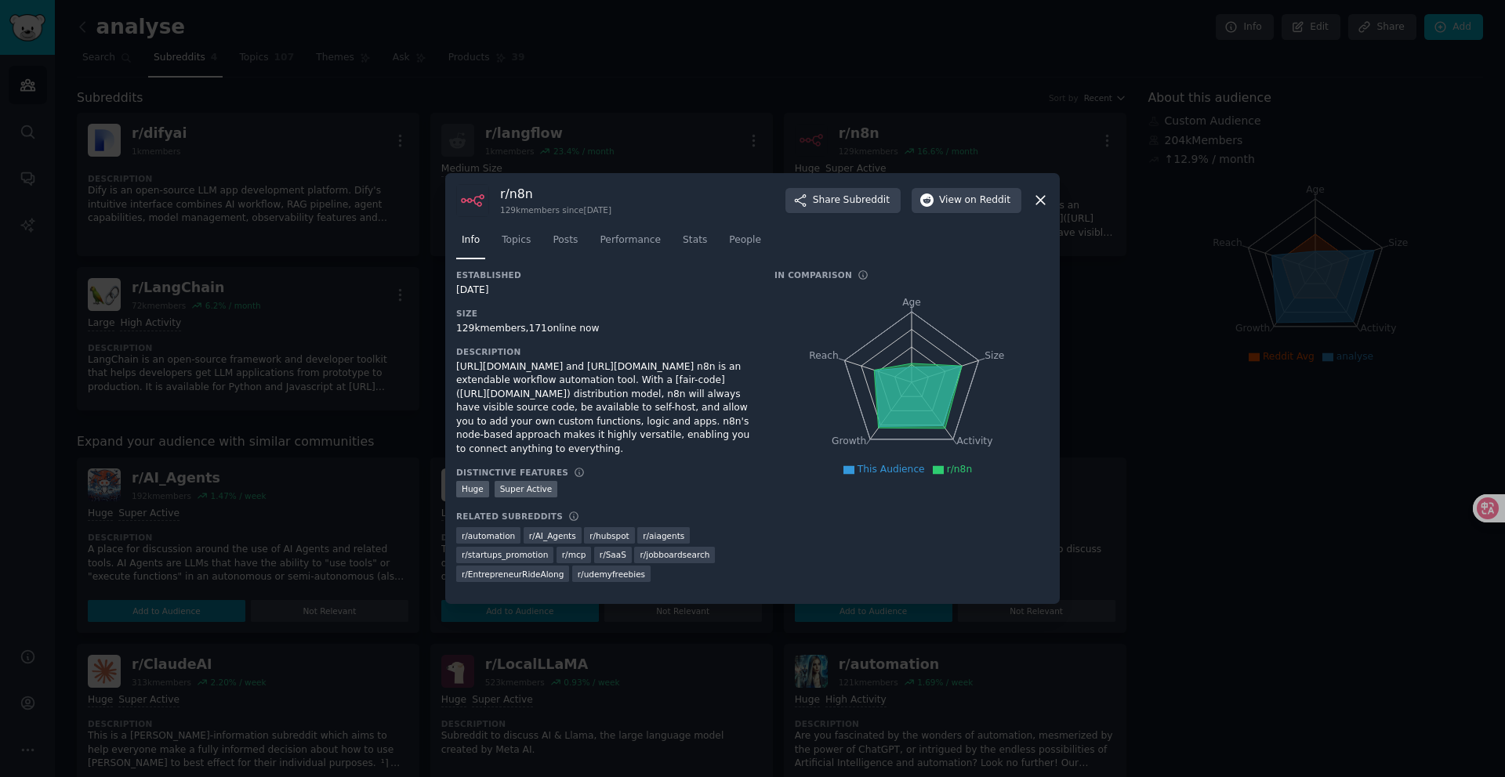
click at [1040, 196] on icon at bounding box center [1040, 200] width 16 height 16
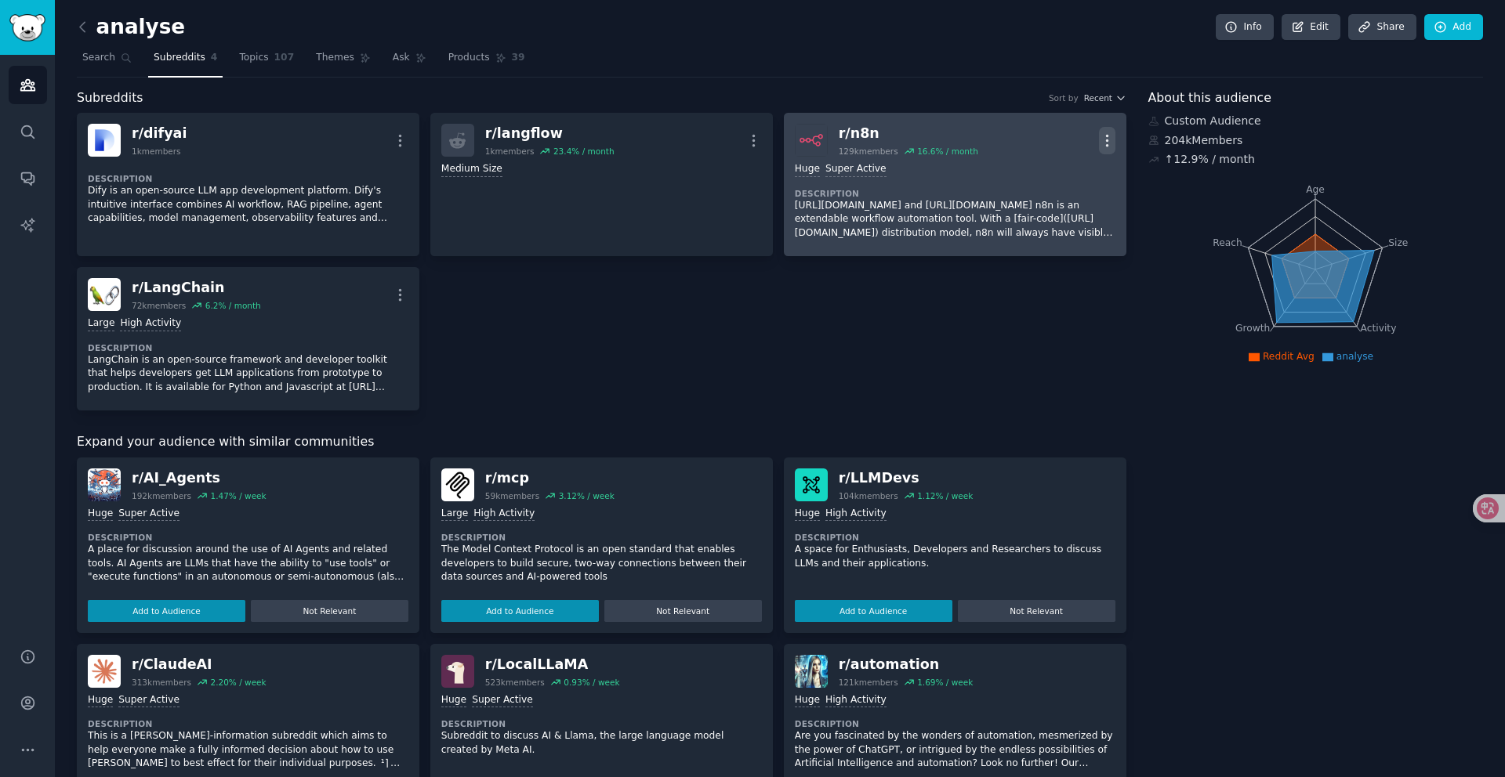
click at [1103, 142] on icon "button" at bounding box center [1107, 140] width 16 height 16
click at [1093, 119] on link "r/ n8n 129k members 16.6 % / month More View Share Delete >= 95th percentile fo…" at bounding box center [955, 184] width 342 height 143
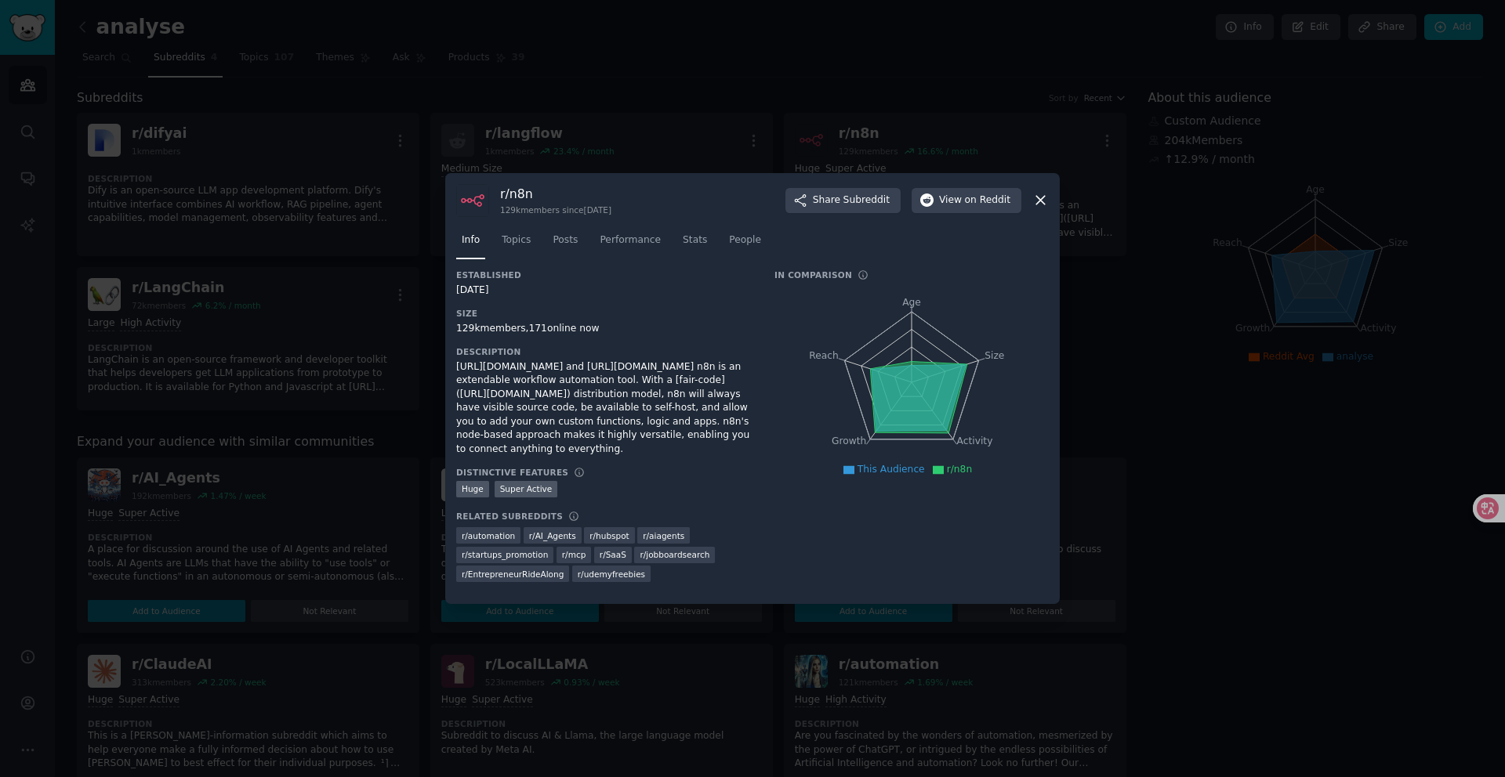
click at [1042, 201] on icon at bounding box center [1040, 201] width 9 height 9
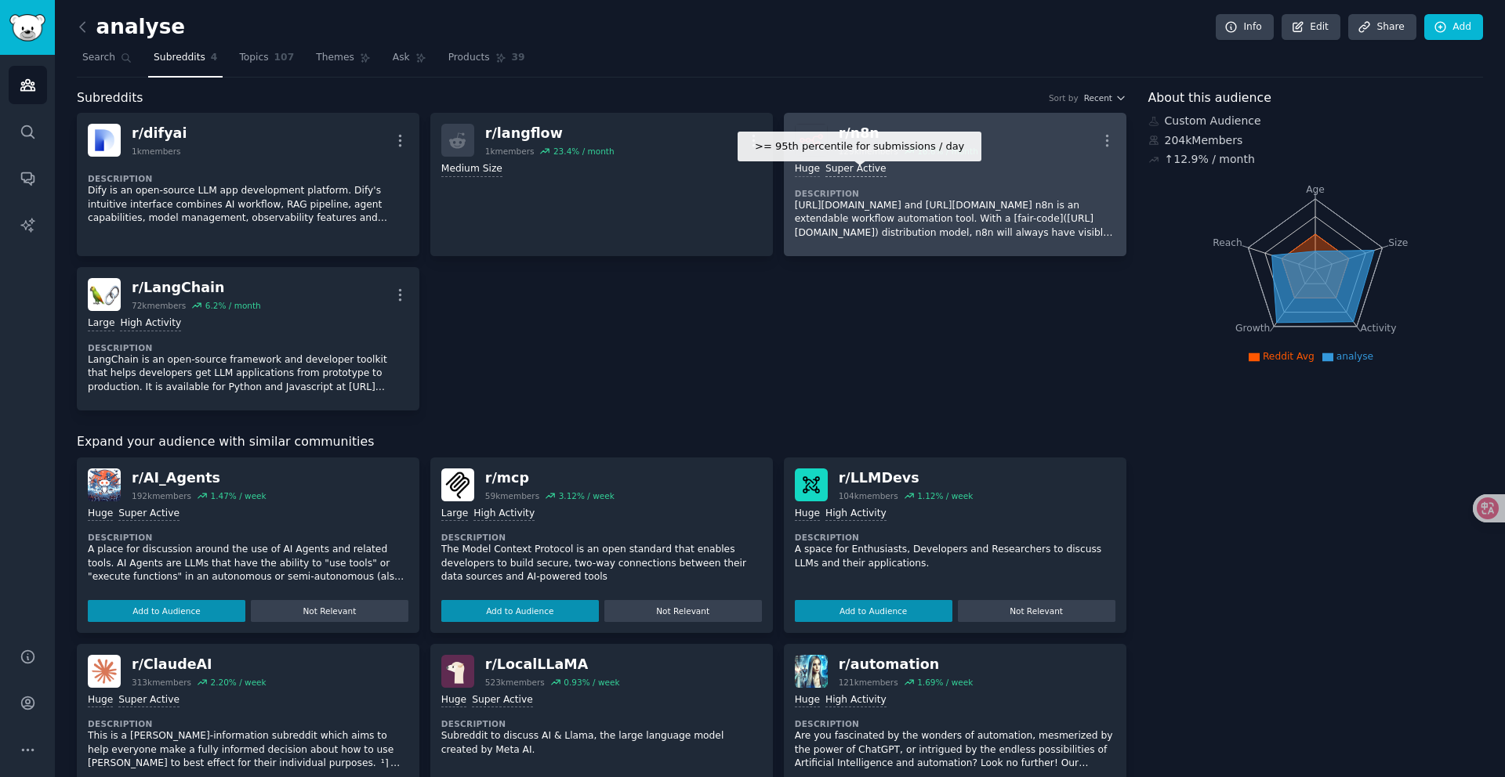
click at [875, 166] on div "Super Active" at bounding box center [855, 169] width 61 height 15
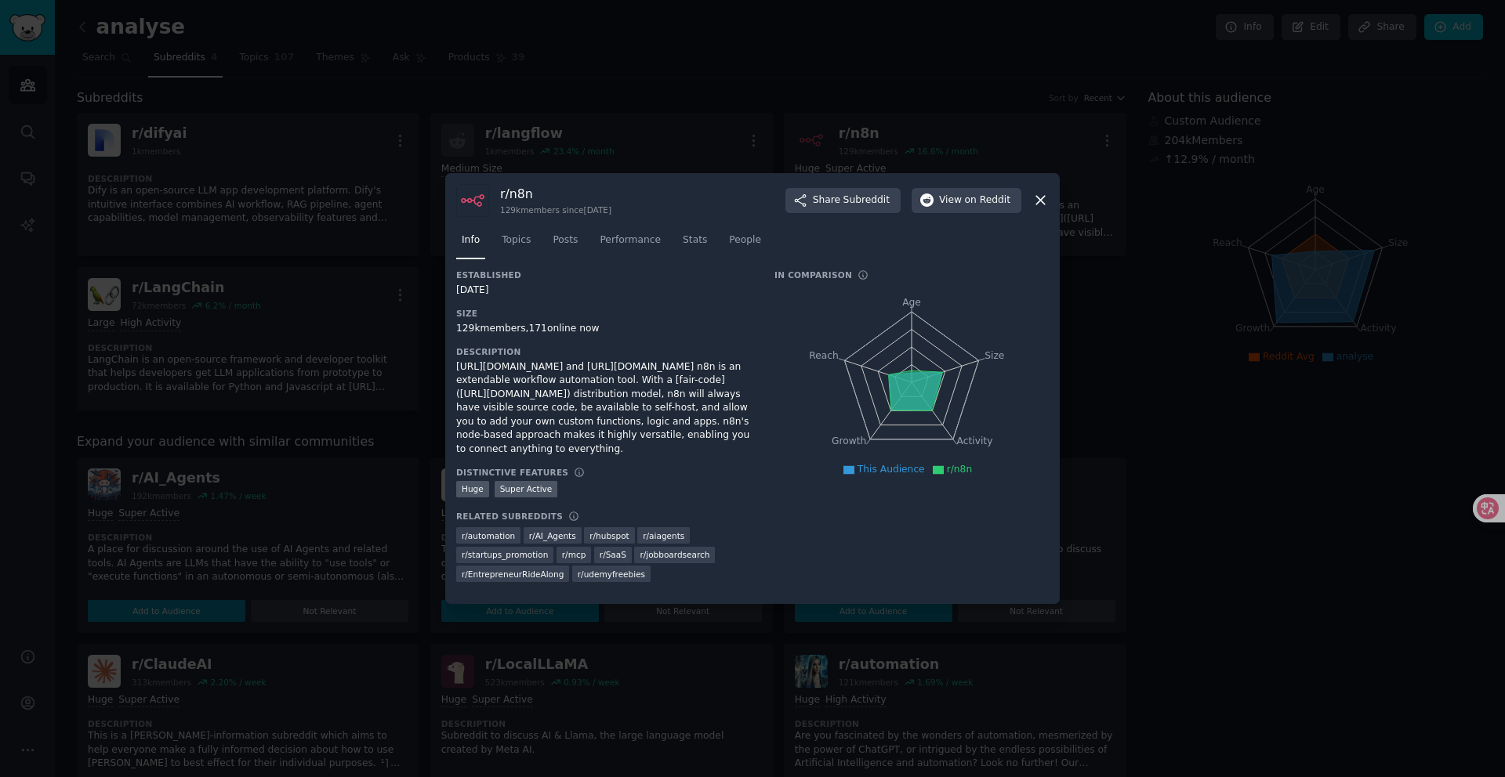
click at [856, 147] on div at bounding box center [752, 388] width 1505 height 777
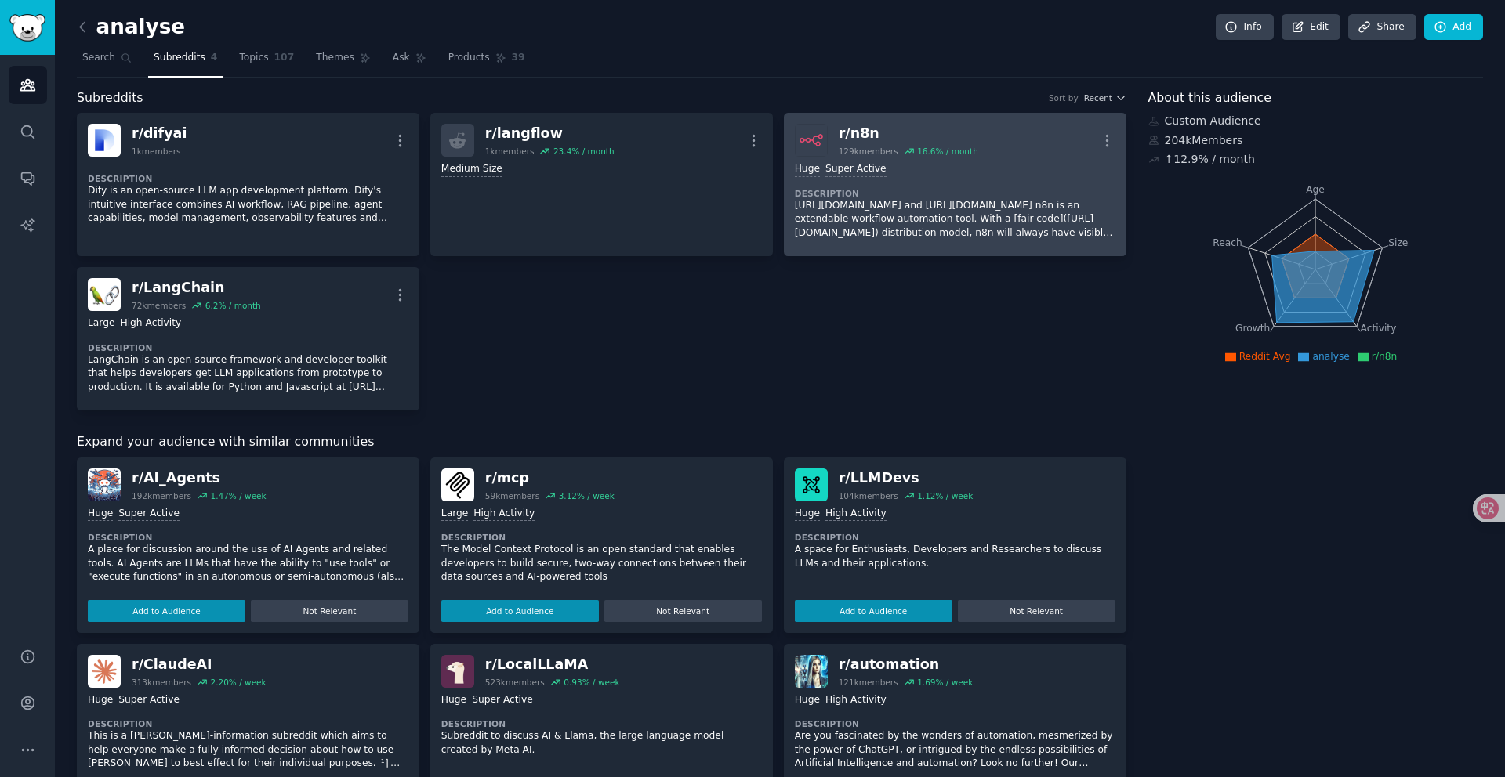
click at [871, 157] on div ">= 95th percentile for submissions / day Huge Super Active Description [URL][DO…" at bounding box center [955, 201] width 321 height 89
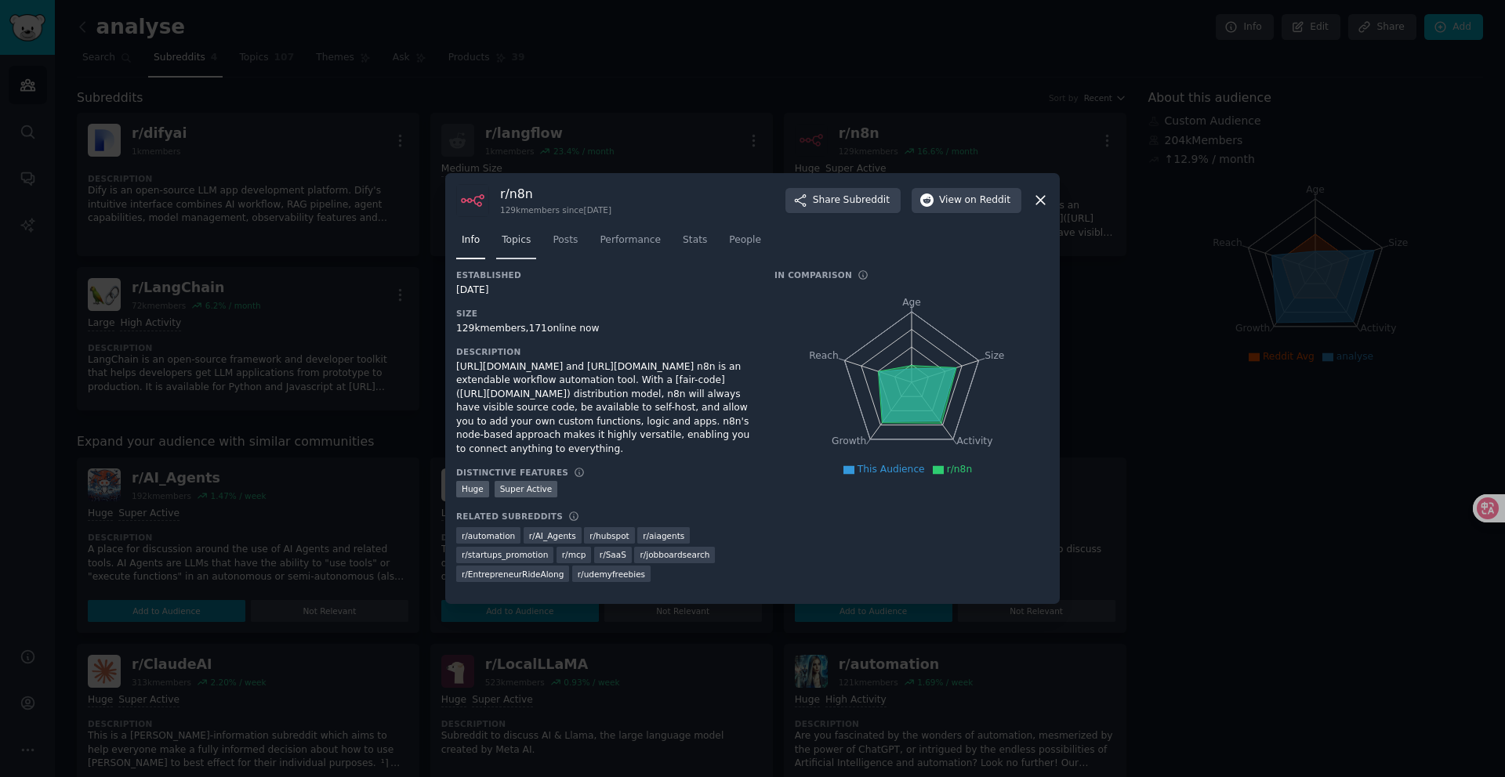
click at [503, 235] on span "Topics" at bounding box center [516, 241] width 29 height 14
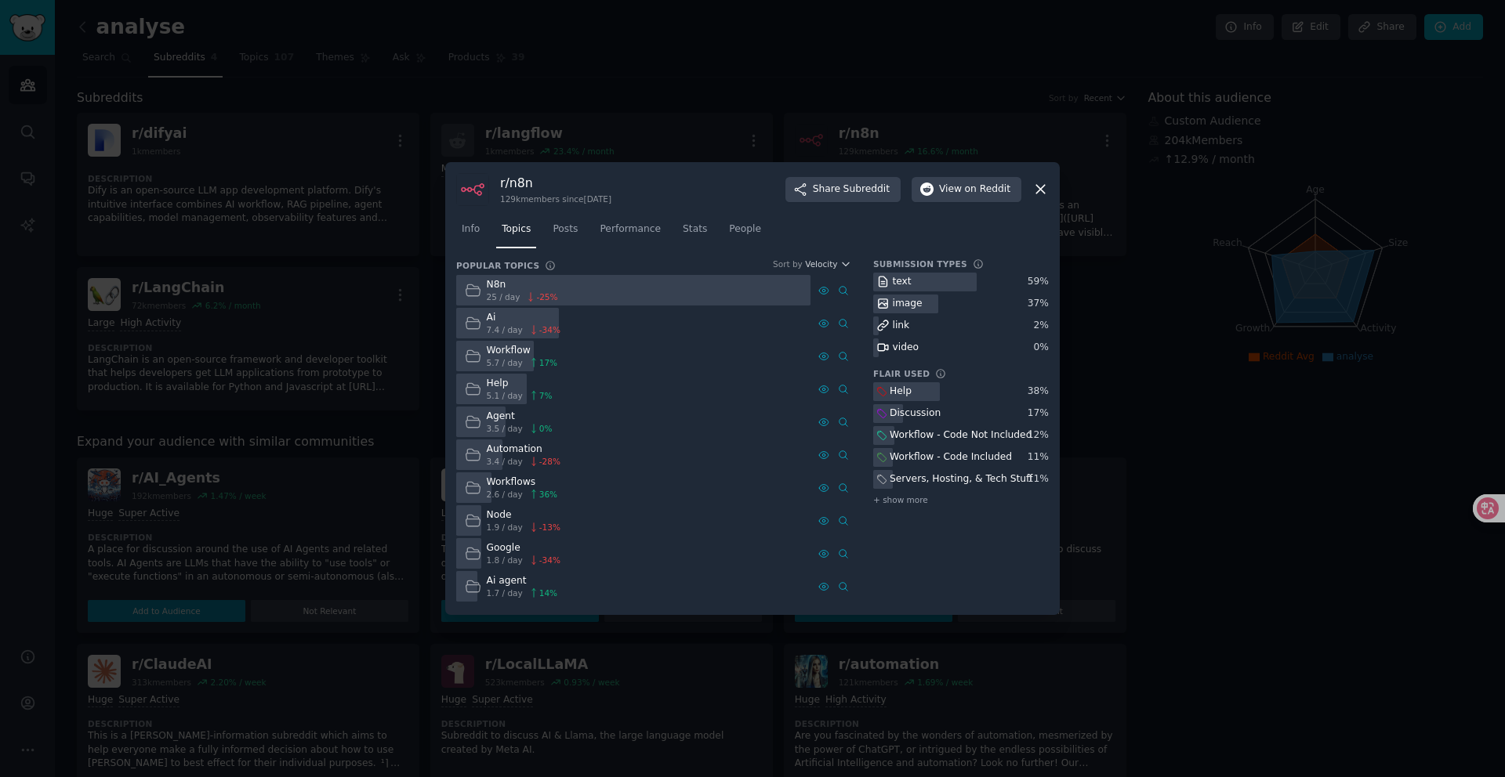
click at [1043, 188] on icon at bounding box center [1040, 189] width 16 height 16
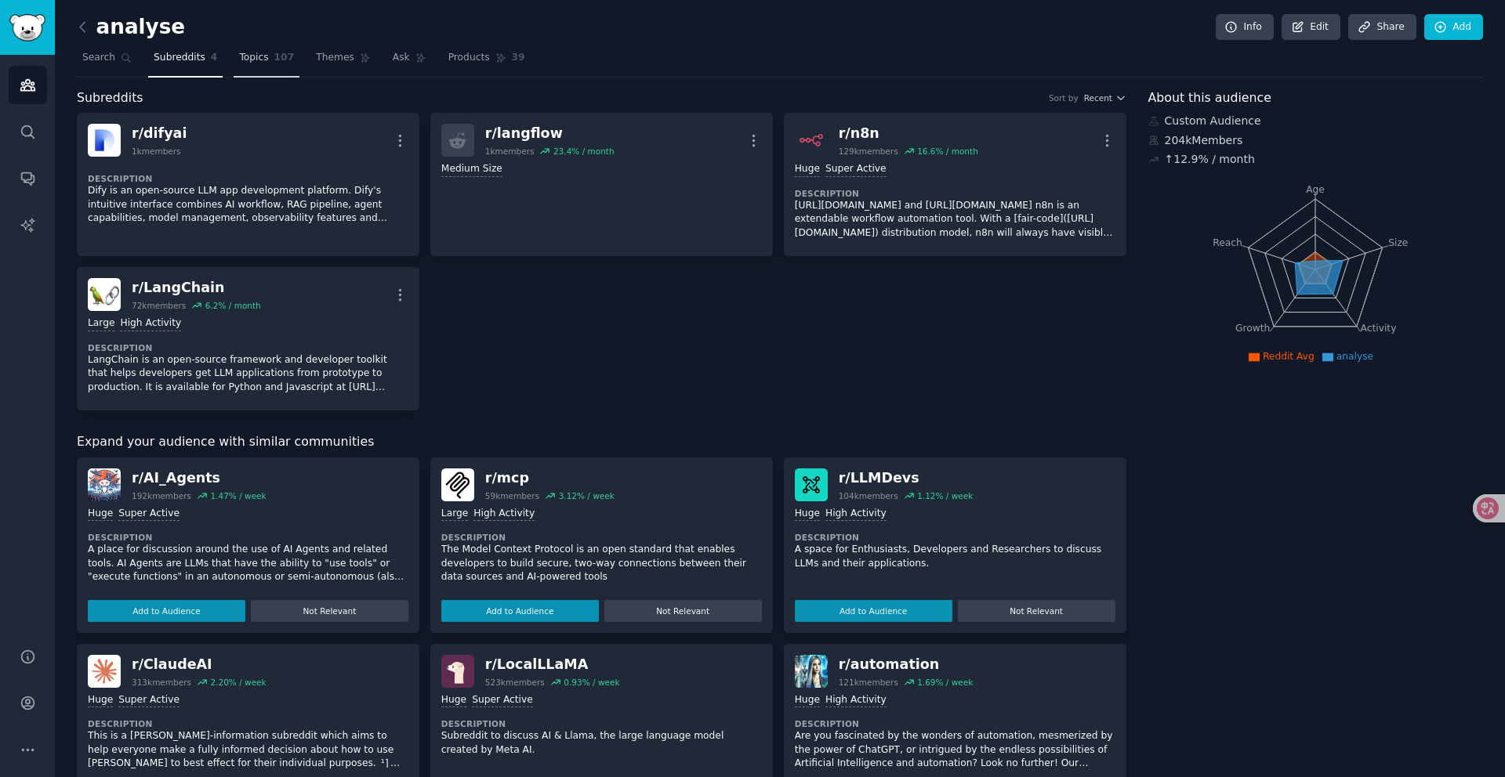
click at [277, 68] on link "Topics 107" at bounding box center [267, 61] width 66 height 32
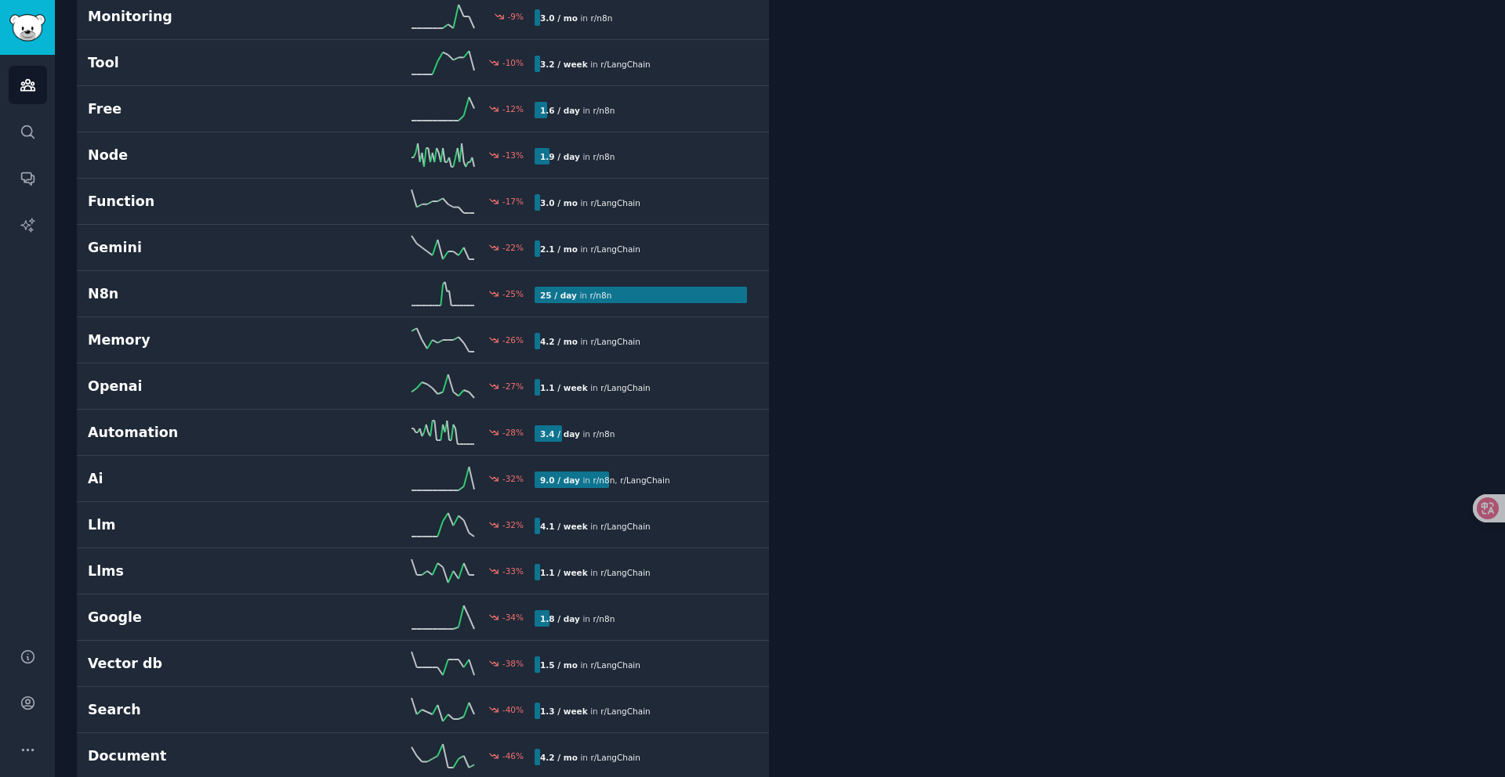
scroll to position [4325, 0]
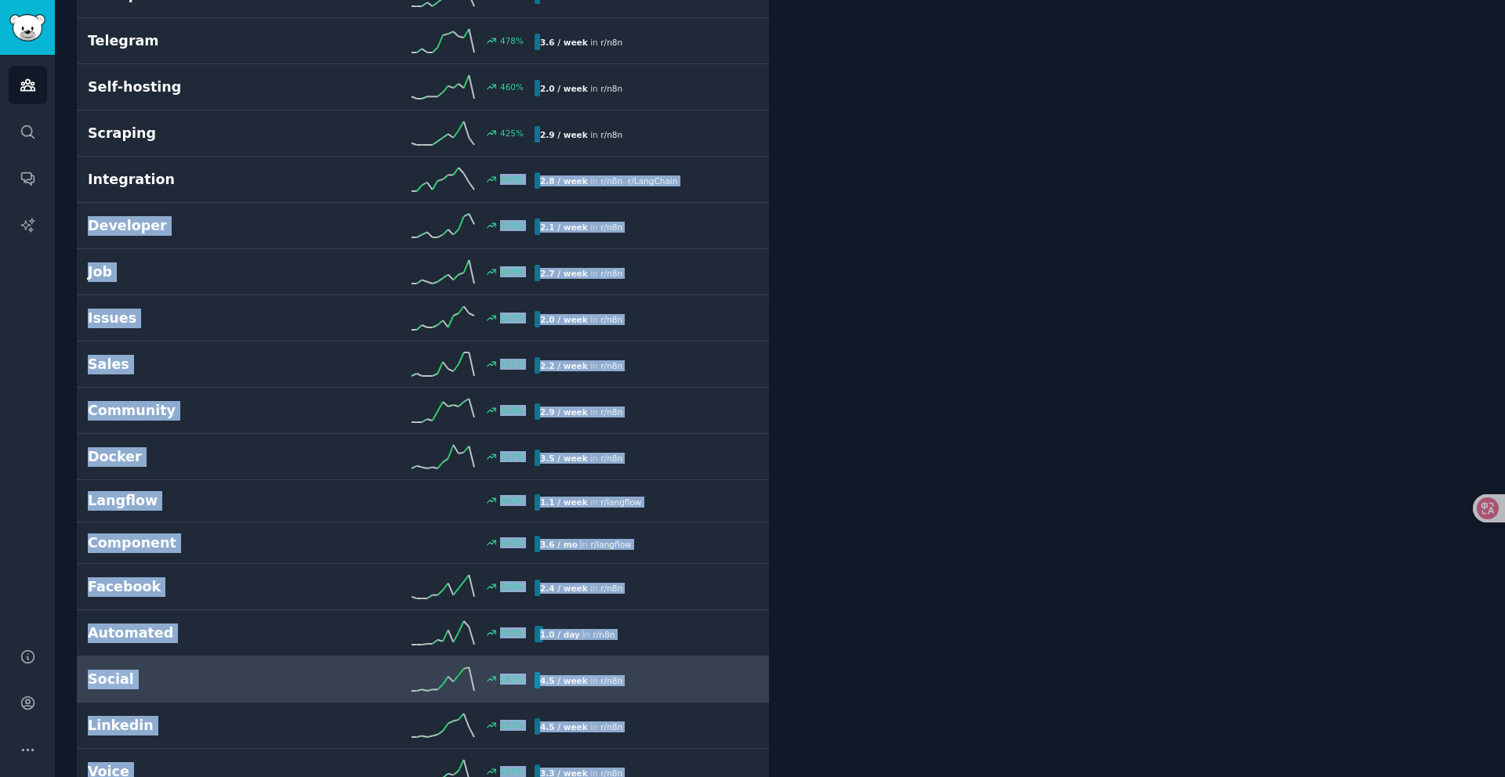
scroll to position [0, 0]
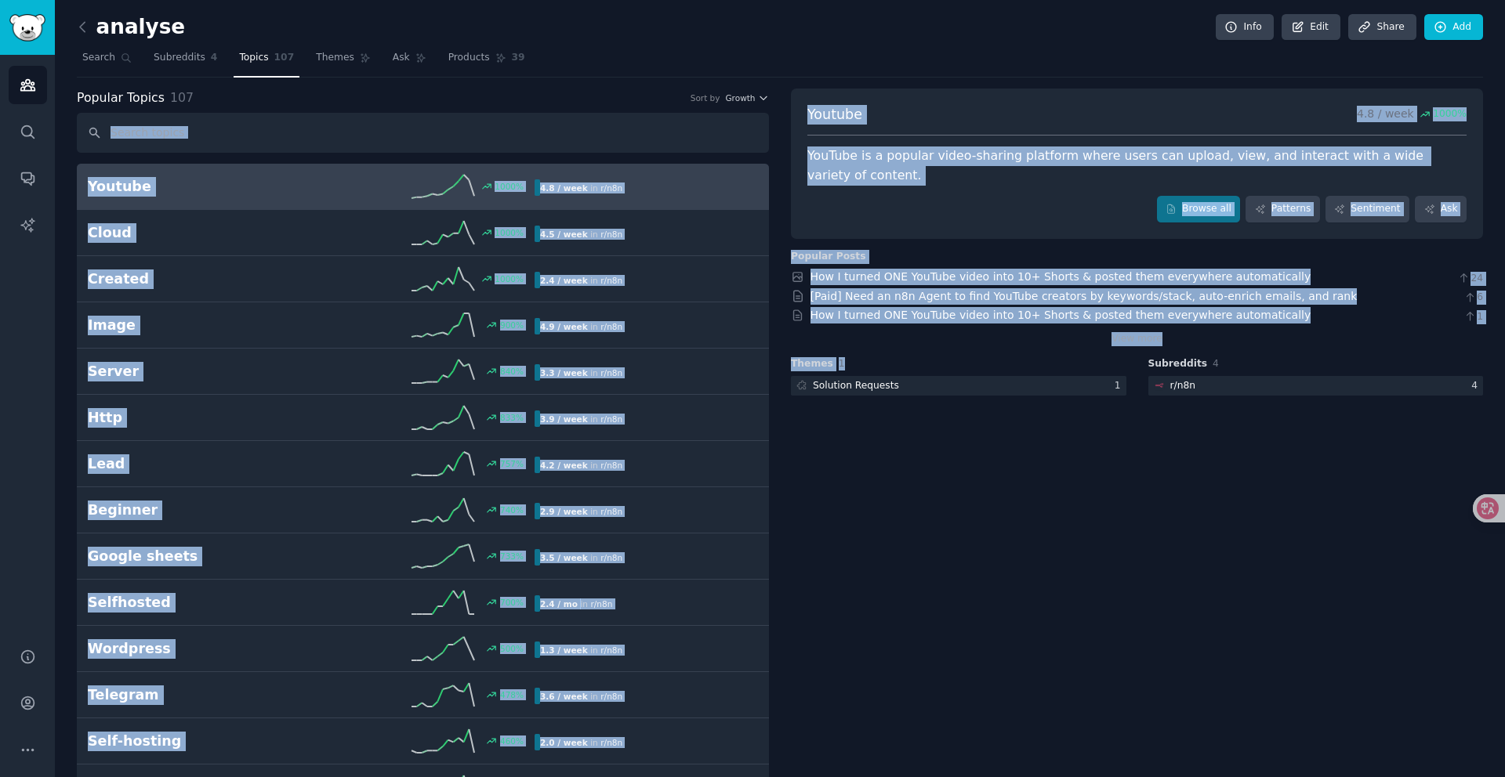
drag, startPoint x: 862, startPoint y: 726, endPoint x: 357, endPoint y: 150, distance: 766.4
copy div "Youtube 1000 % 4.8 / week in r/ n8n Cloud 1000 % 4.5 / week in r/ n8n Created 1…"
